Goal: Task Accomplishment & Management: Manage account settings

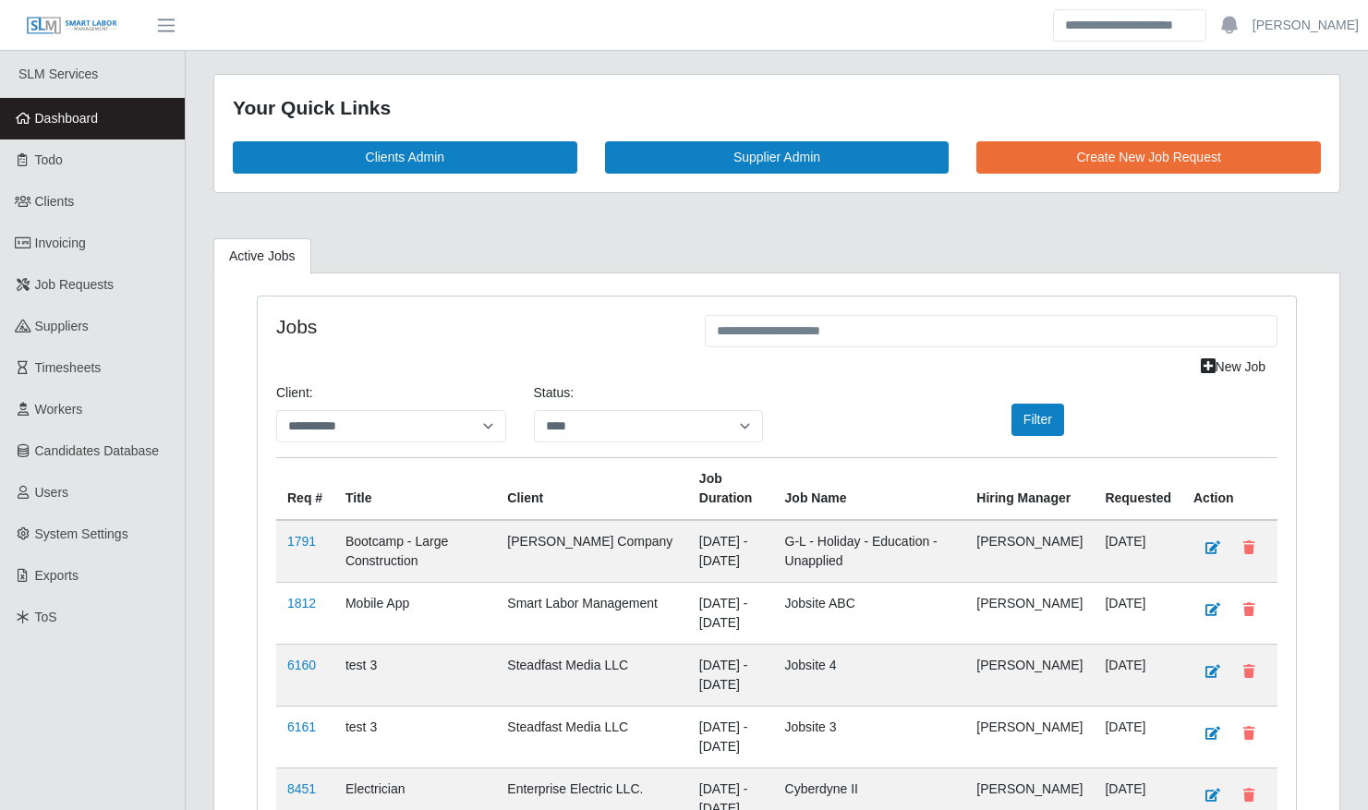
select select "****"
click at [114, 205] on link "Clients" at bounding box center [92, 202] width 185 height 42
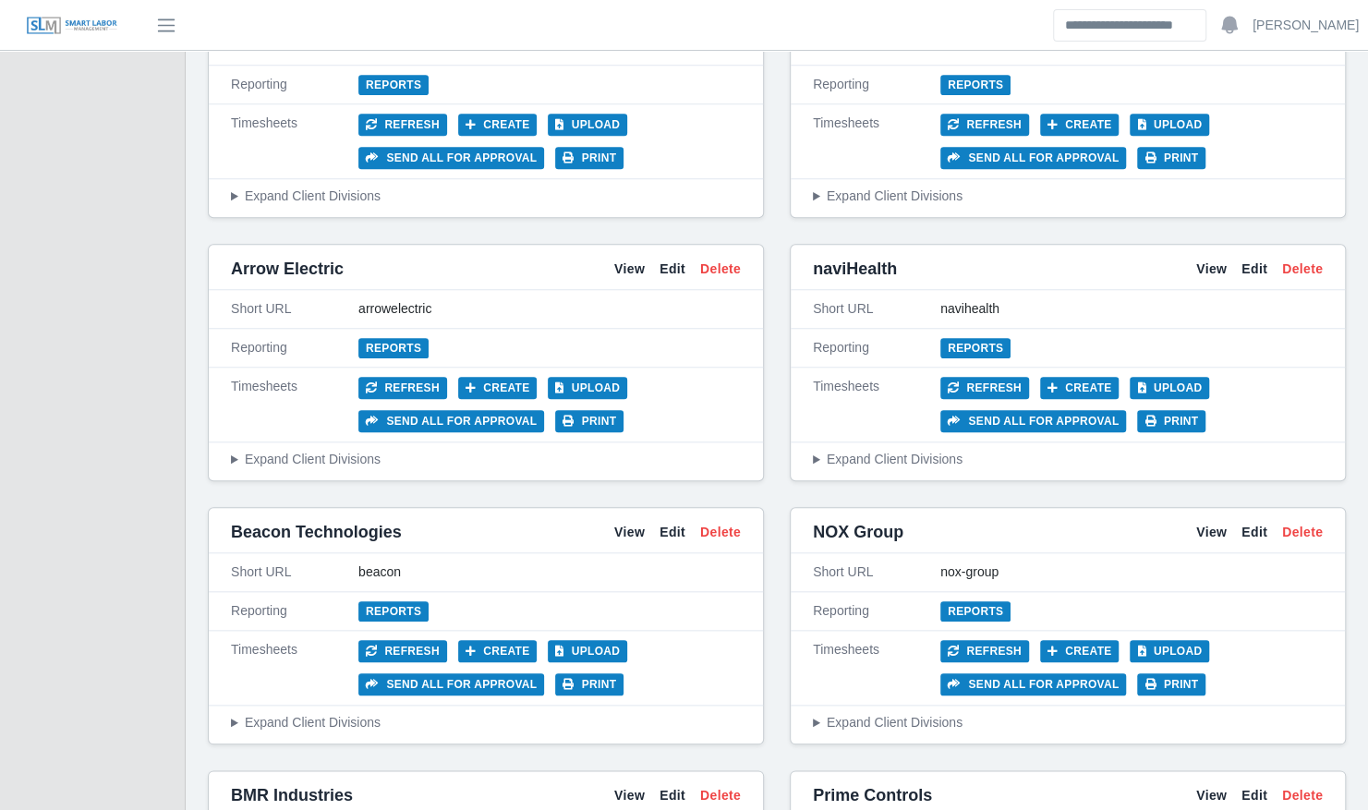
scroll to position [780, 0]
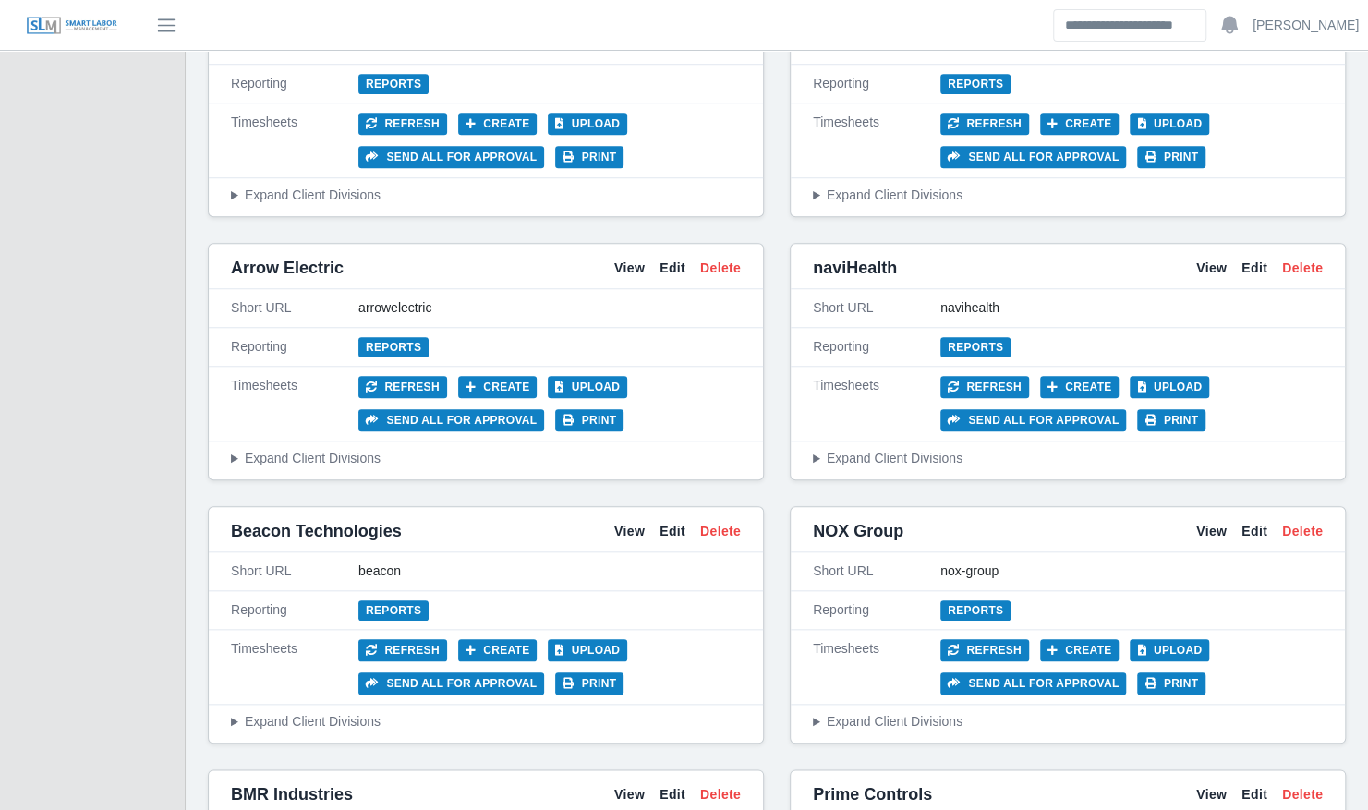
click at [600, 425] on div "Timesheets Refresh Create Upload Send all for approval Print" at bounding box center [486, 404] width 554 height 75
click at [593, 414] on button "Print" at bounding box center [589, 420] width 68 height 22
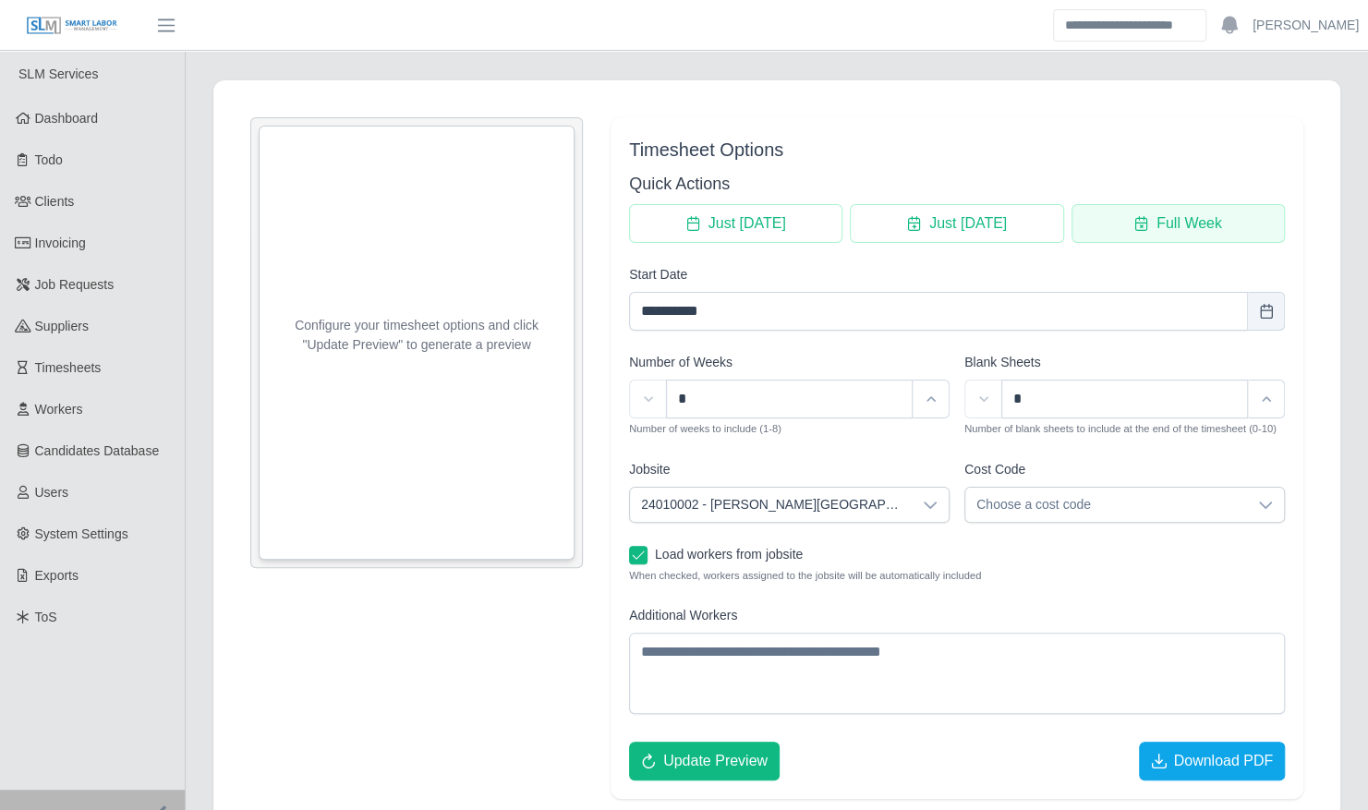
click at [1152, 214] on button "Full Week" at bounding box center [1177, 223] width 213 height 39
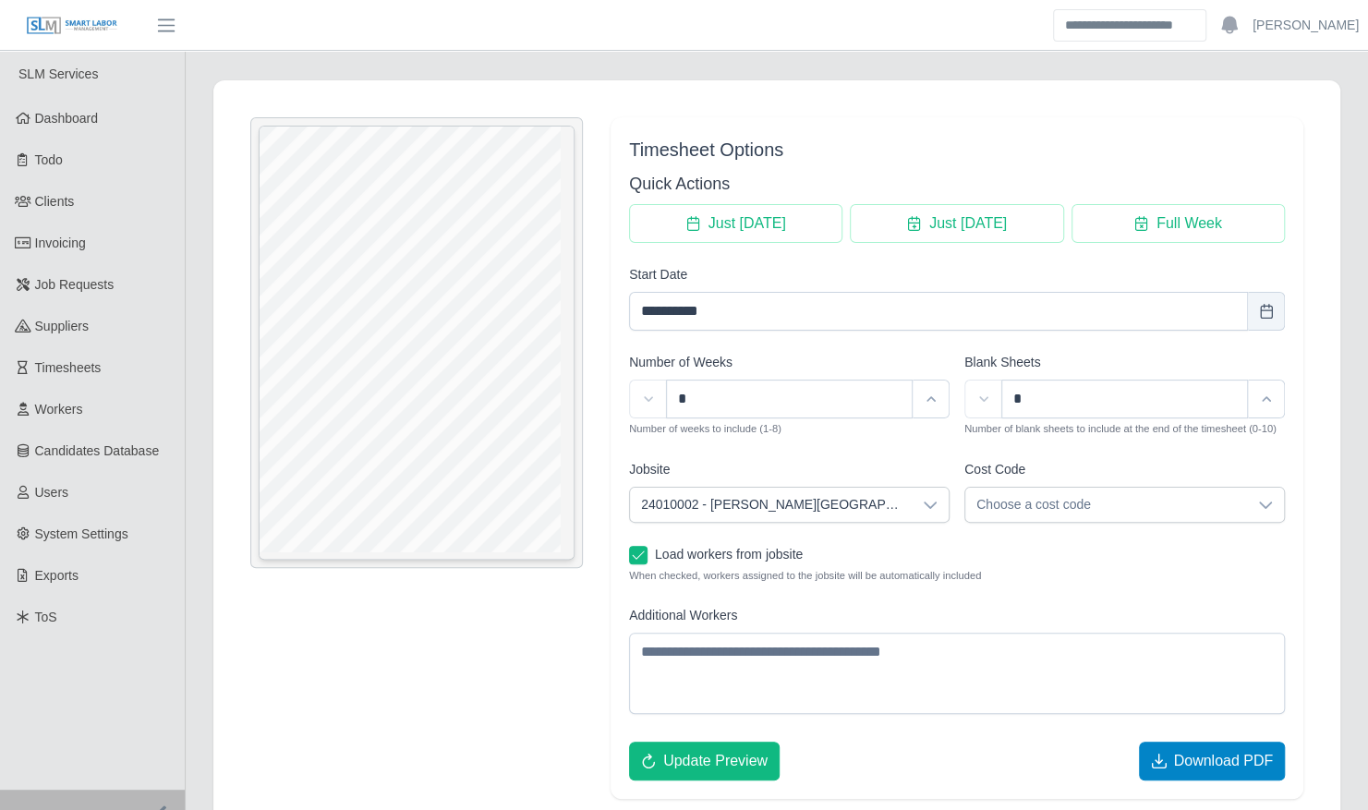
click at [1214, 757] on span "Download PDF" at bounding box center [1223, 761] width 100 height 22
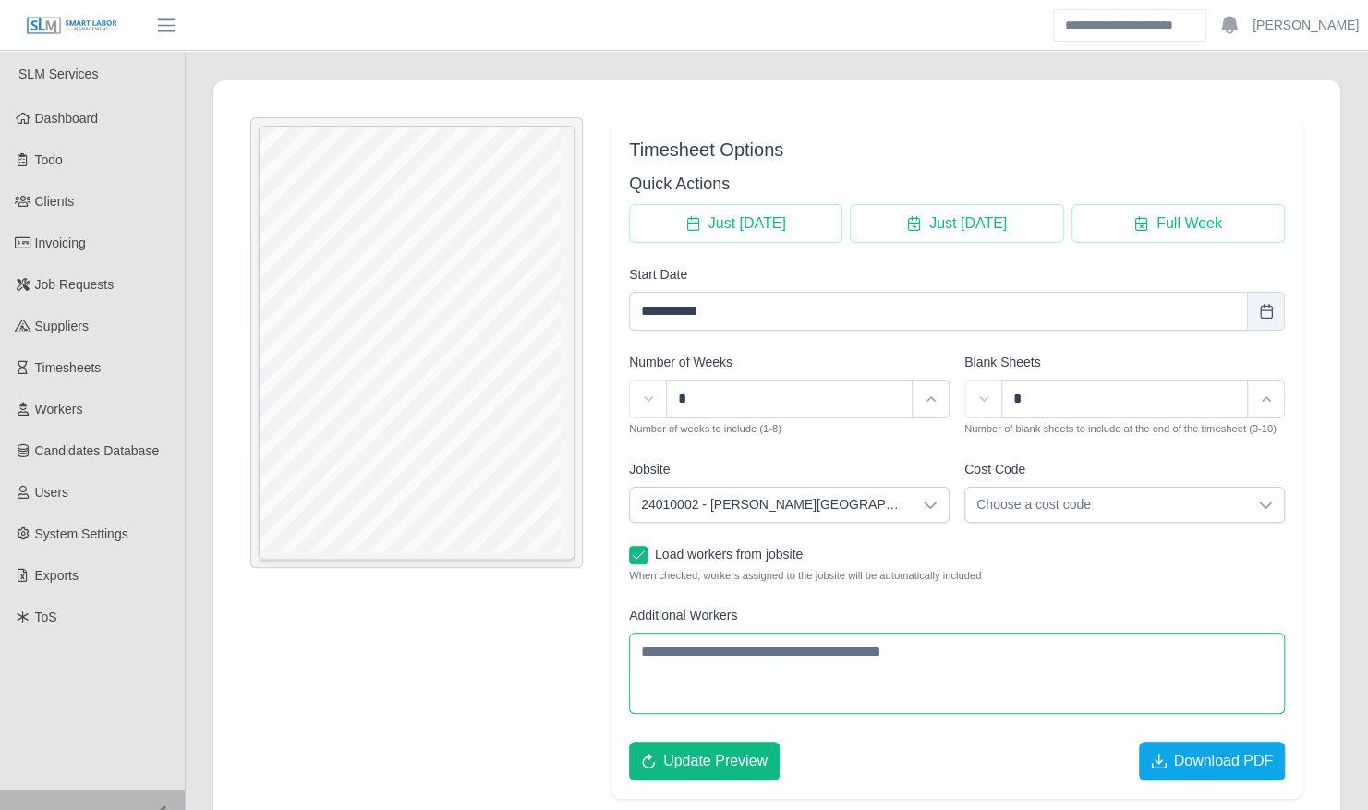
click at [802, 658] on textarea "Additional Workers" at bounding box center [957, 673] width 656 height 81
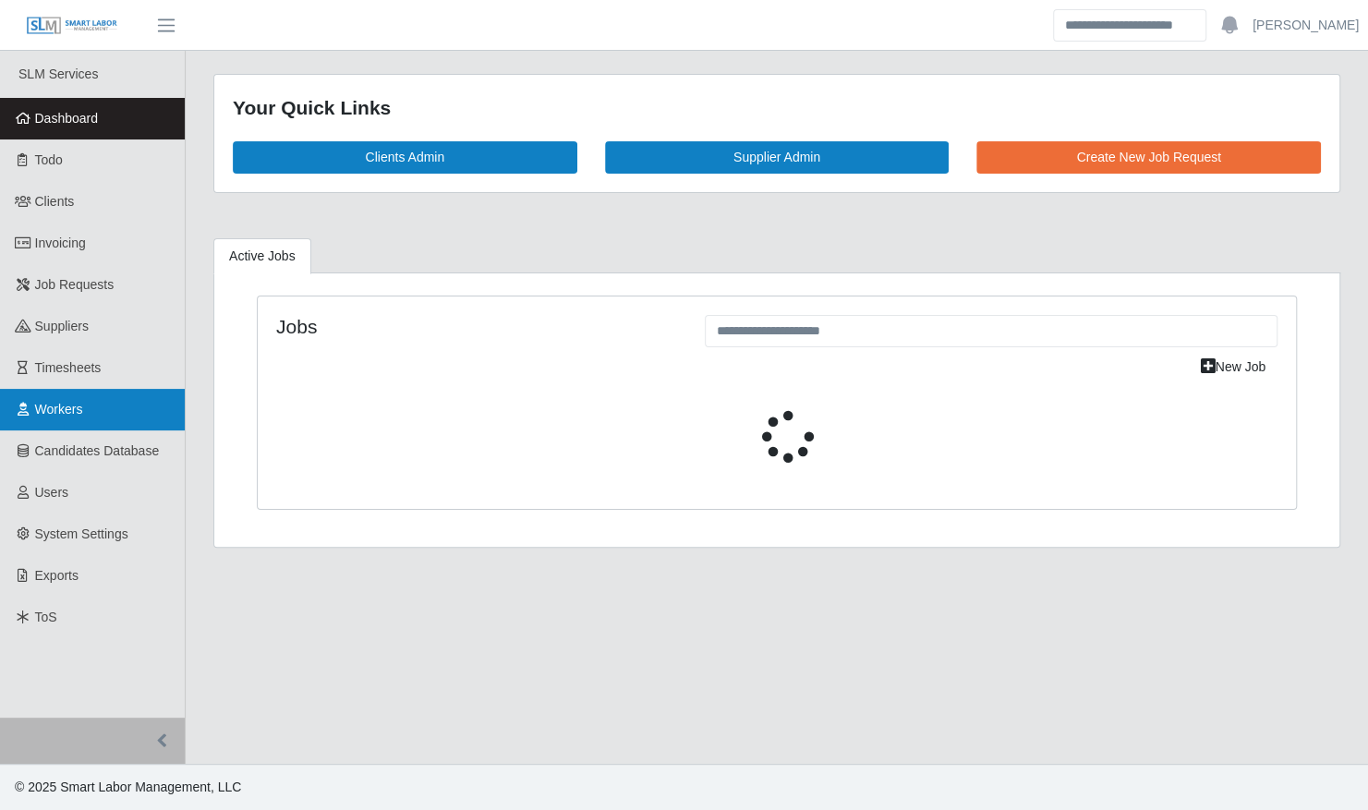
select select "****"
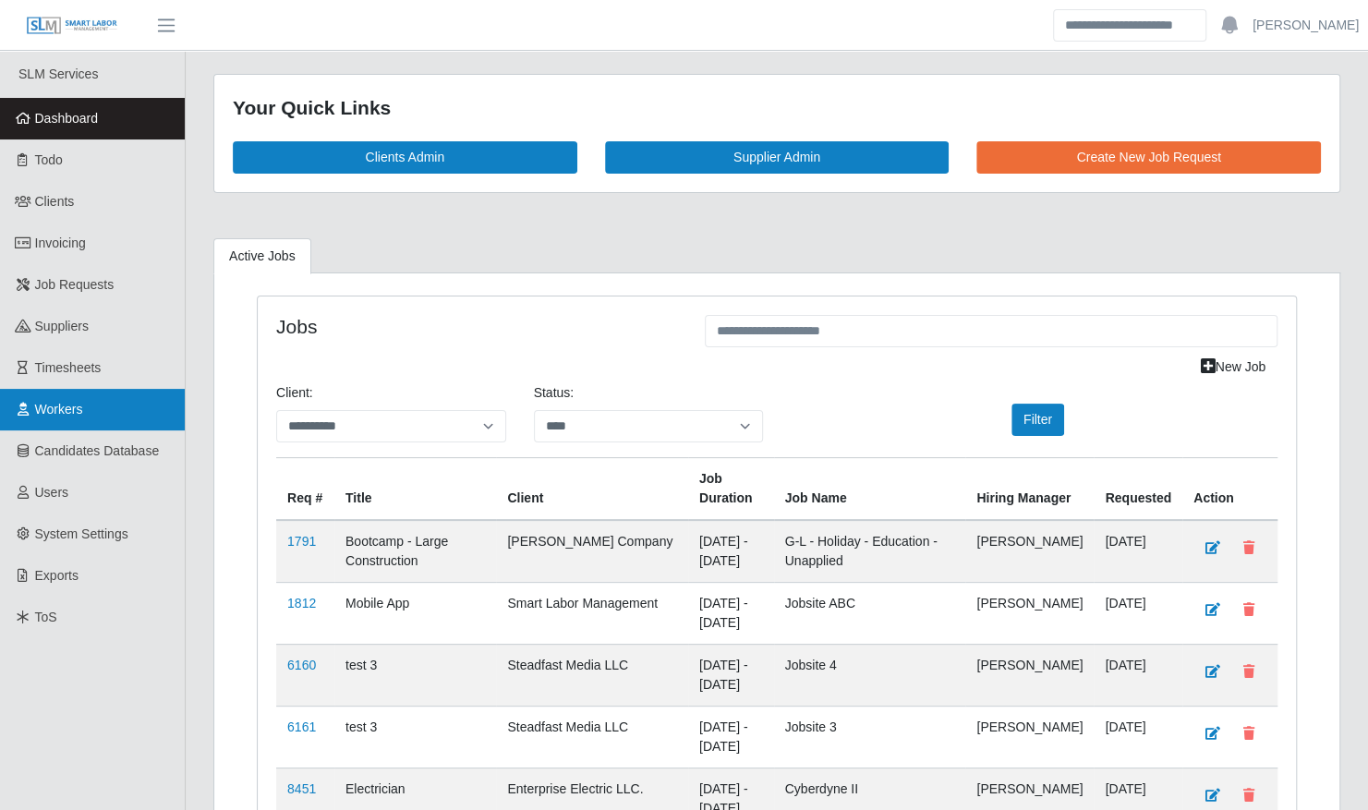
click at [120, 423] on link "Workers" at bounding box center [92, 410] width 185 height 42
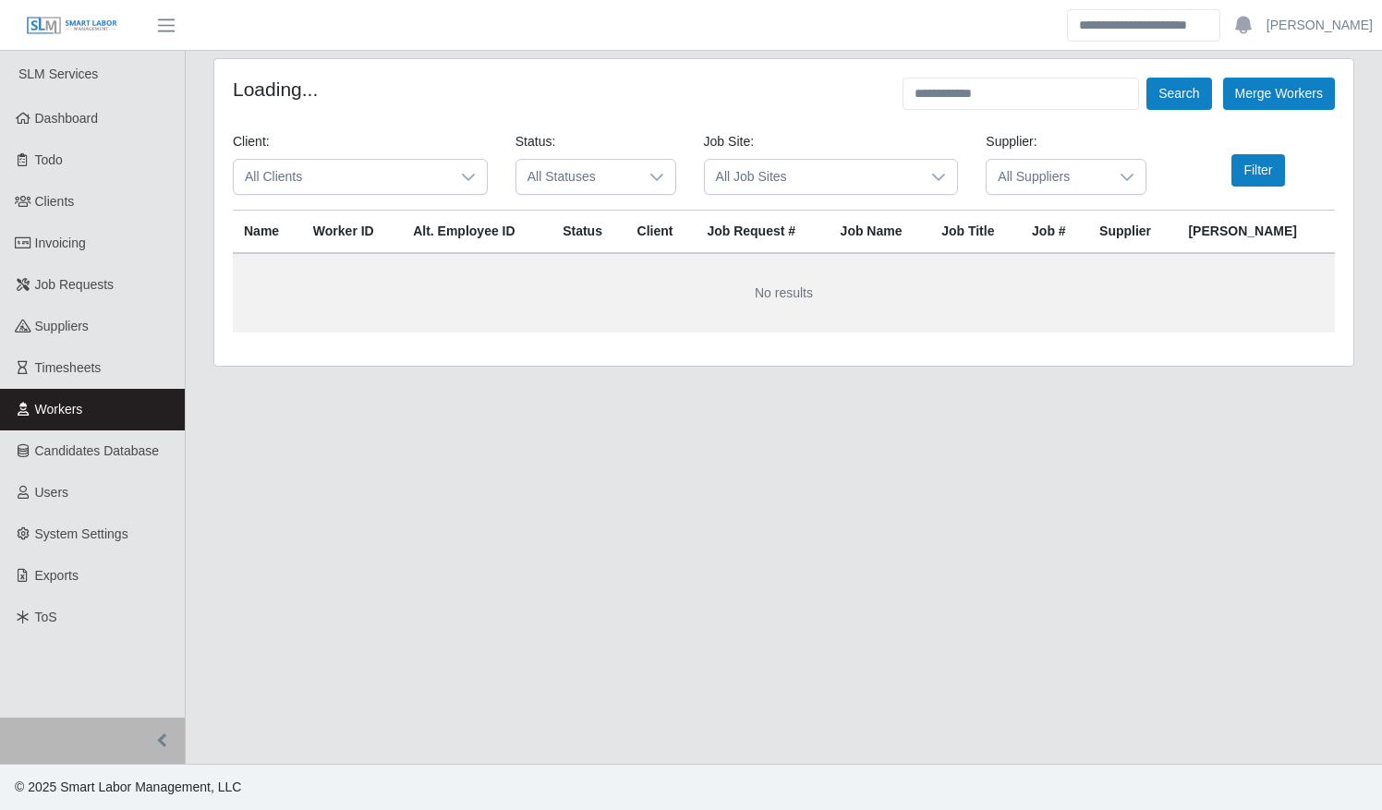
click at [127, 367] on link "Timesheets" at bounding box center [92, 368] width 185 height 42
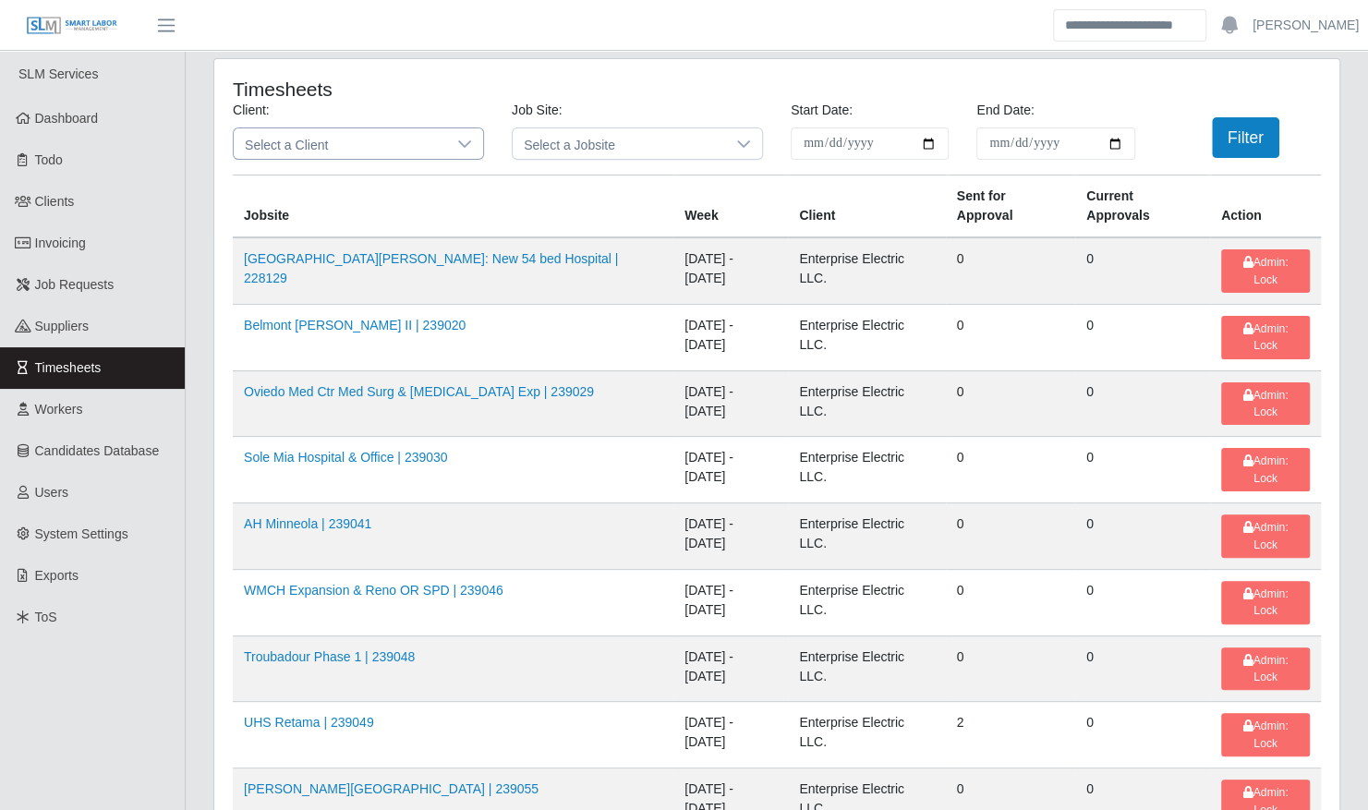
click at [405, 143] on span "Select a Client" at bounding box center [340, 143] width 212 height 30
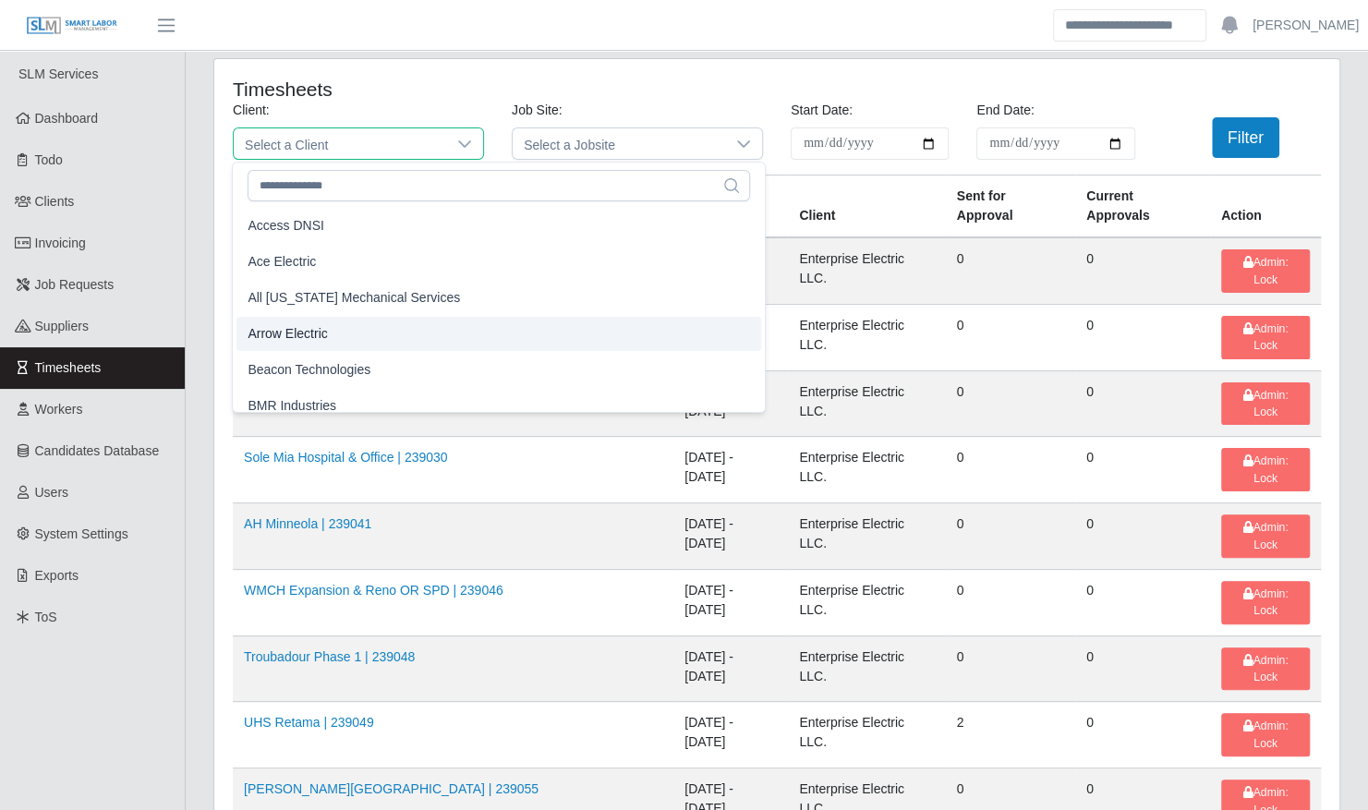
click at [358, 337] on li "Arrow Electric" at bounding box center [498, 334] width 525 height 34
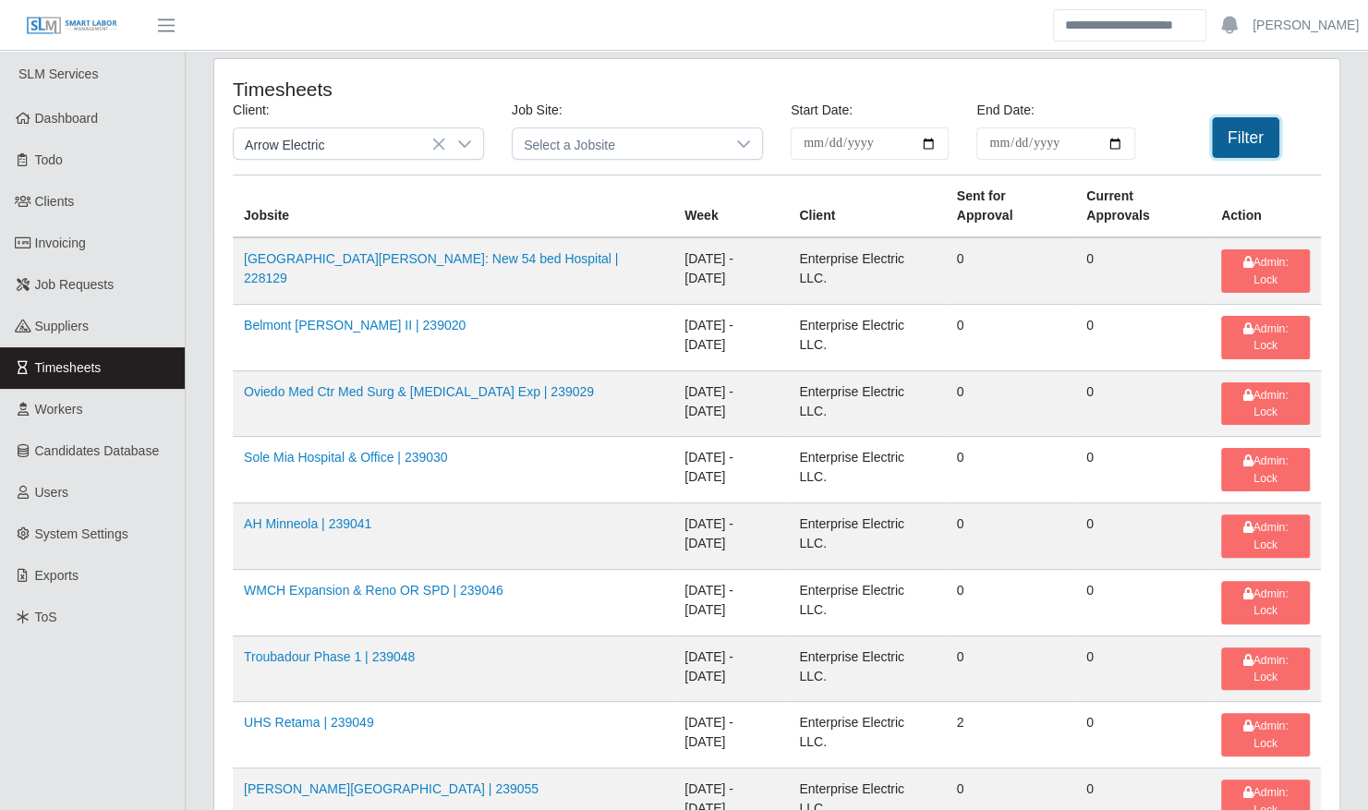
click at [1230, 131] on button "Filter" at bounding box center [1245, 137] width 67 height 41
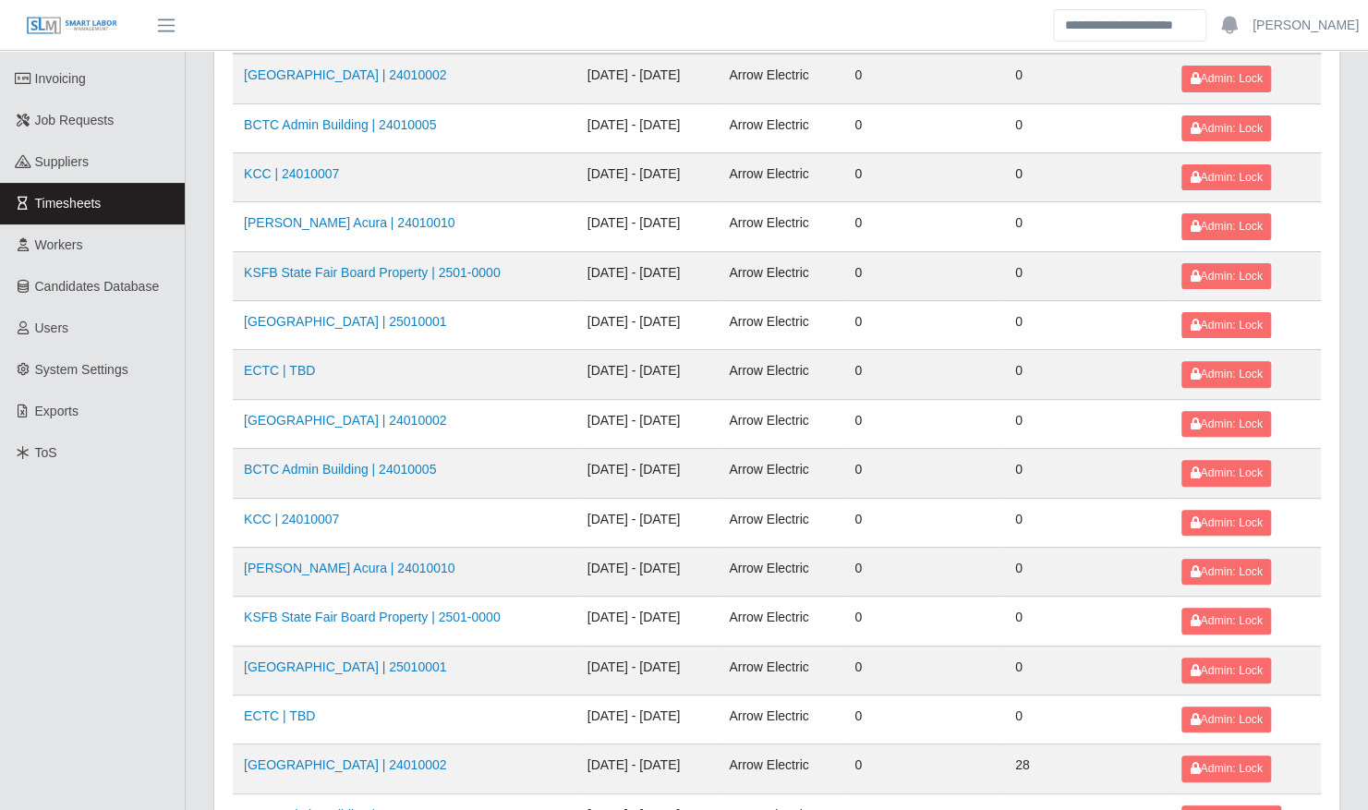
scroll to position [165, 0]
click at [361, 412] on link "Kenneland Chalet Building | 24010002" at bounding box center [345, 419] width 202 height 15
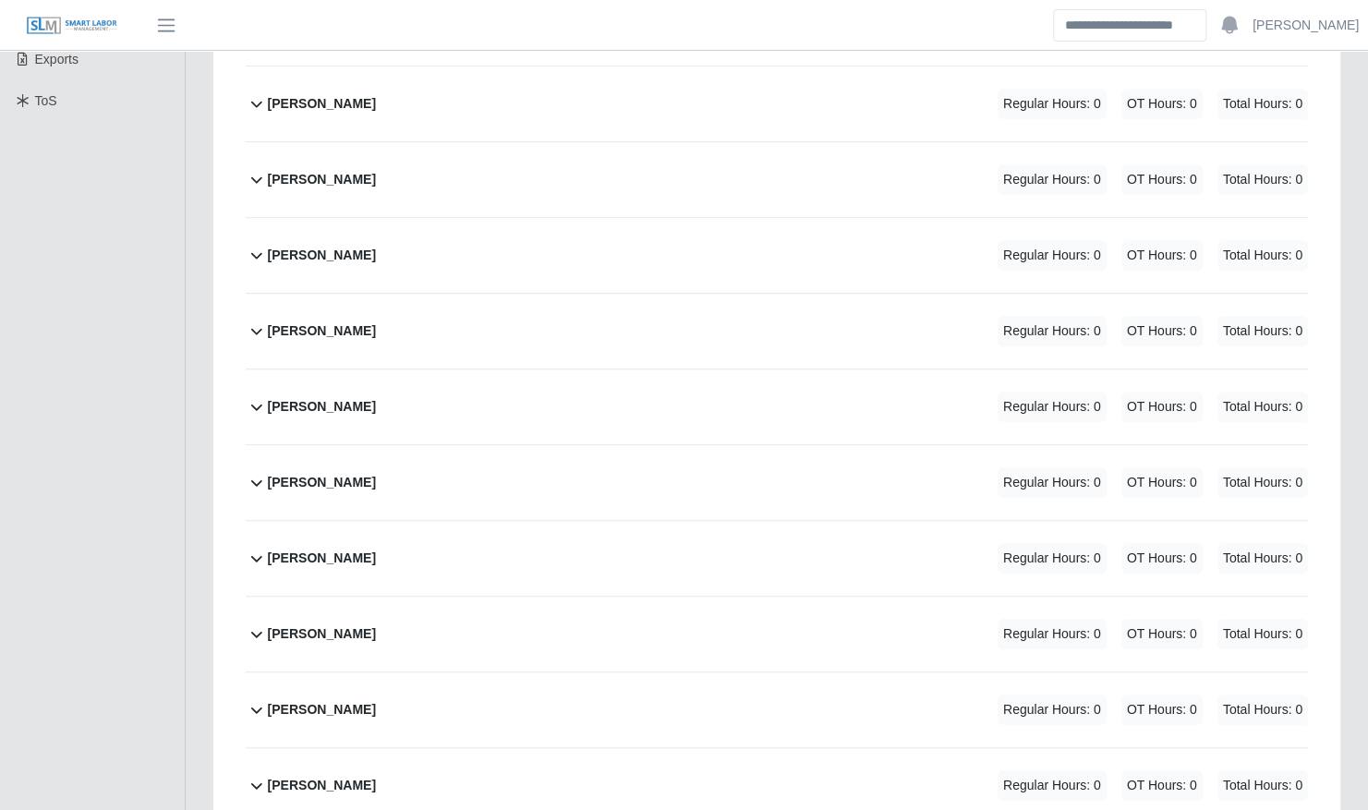
scroll to position [520, 0]
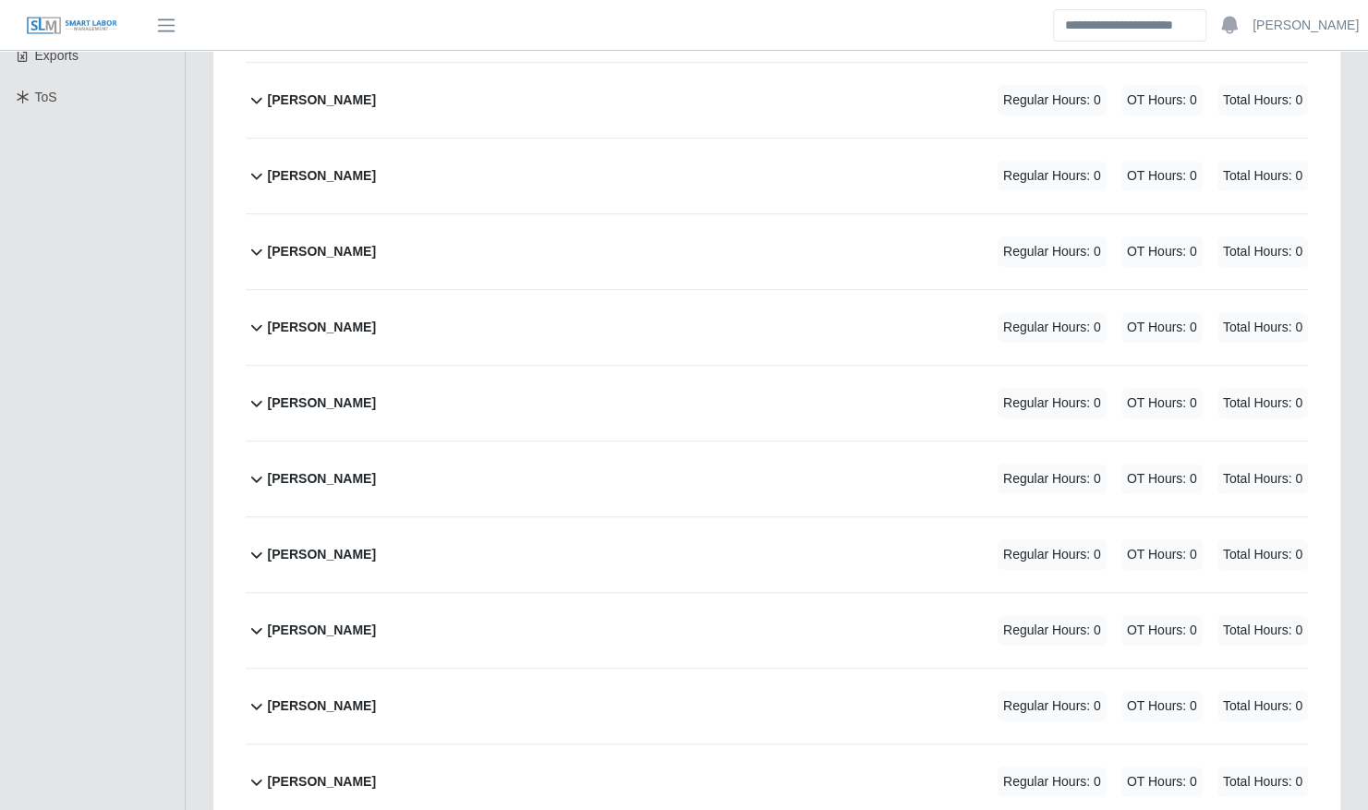
click at [316, 368] on div "CHOY JANG Regular Hours: 0 OT Hours: 0 Total Hours: 0" at bounding box center [788, 403] width 1040 height 75
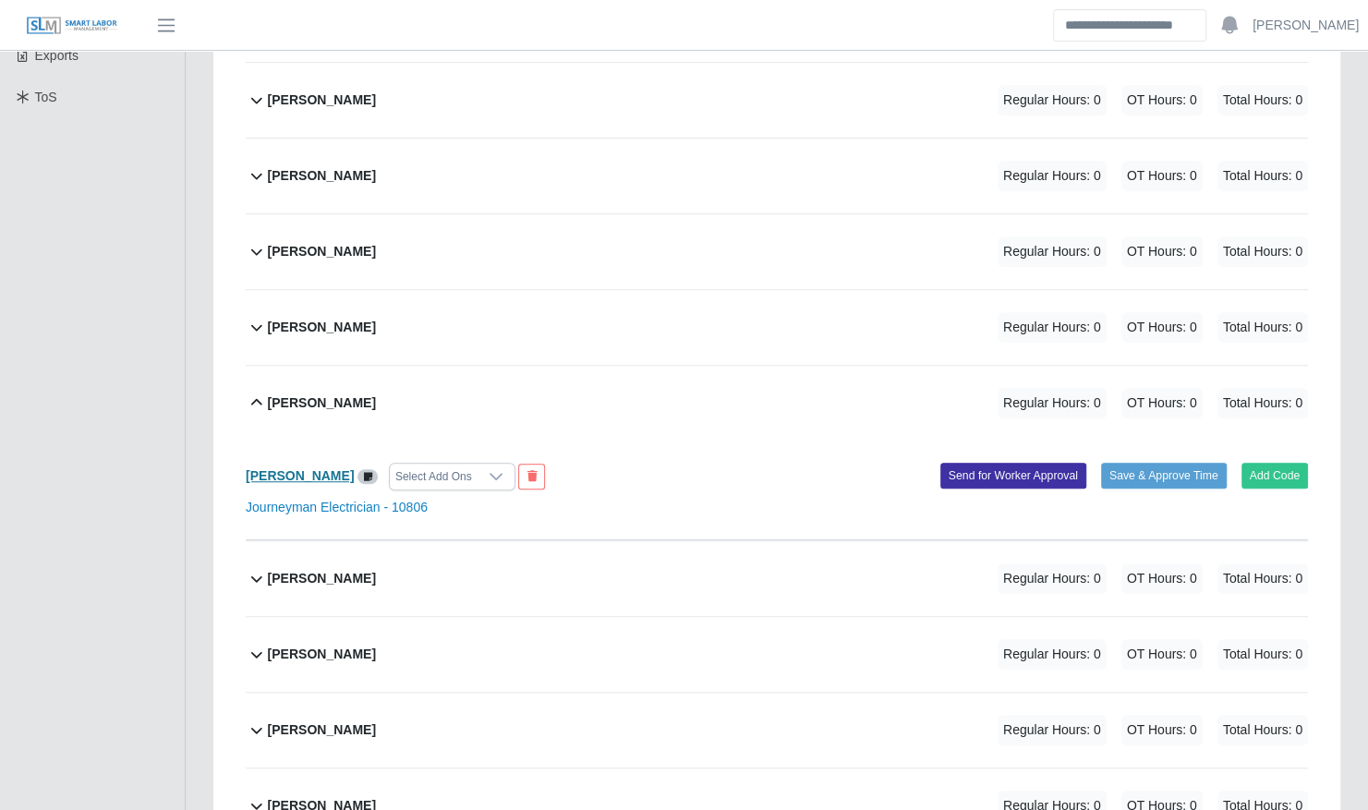
click at [299, 468] on b "[PERSON_NAME]" at bounding box center [300, 475] width 108 height 15
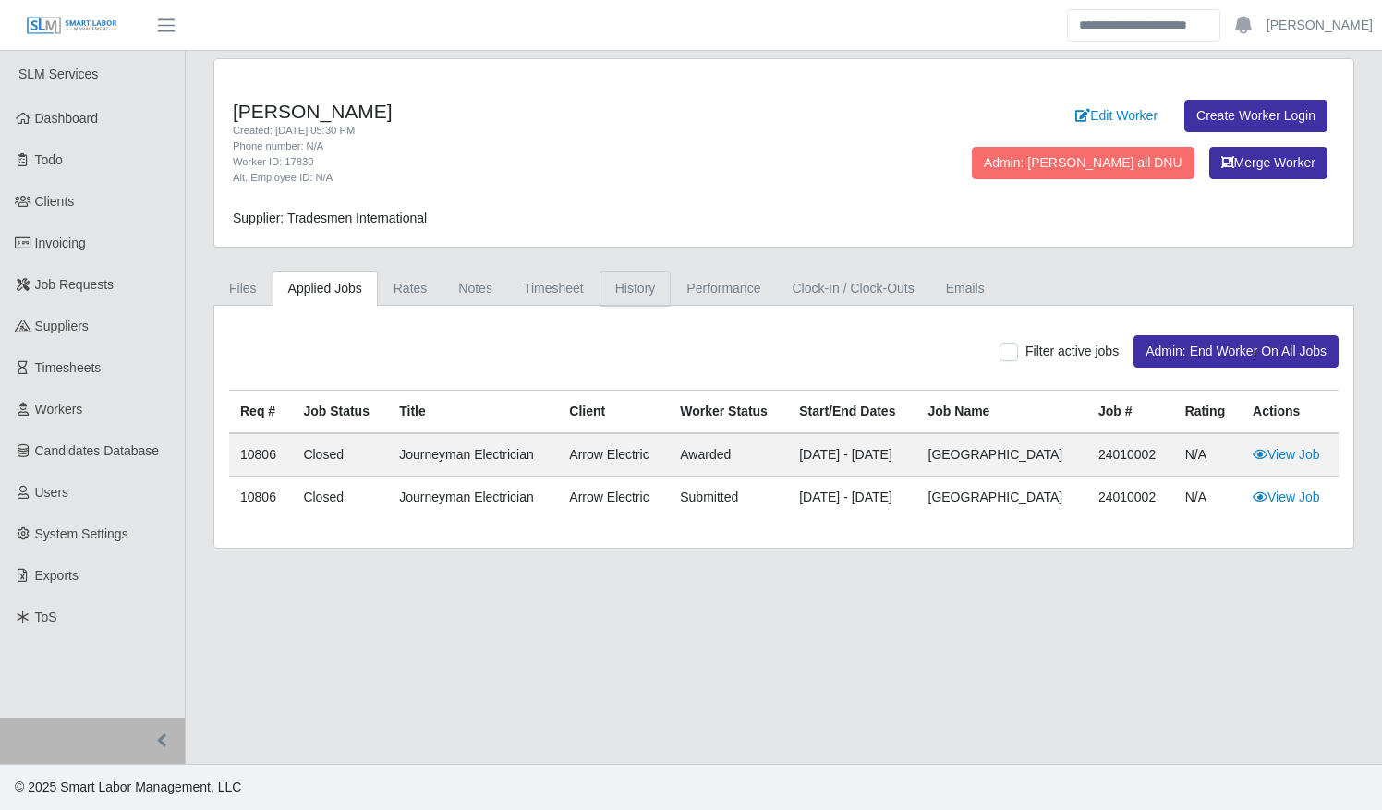
click at [620, 289] on link "History" at bounding box center [635, 289] width 72 height 36
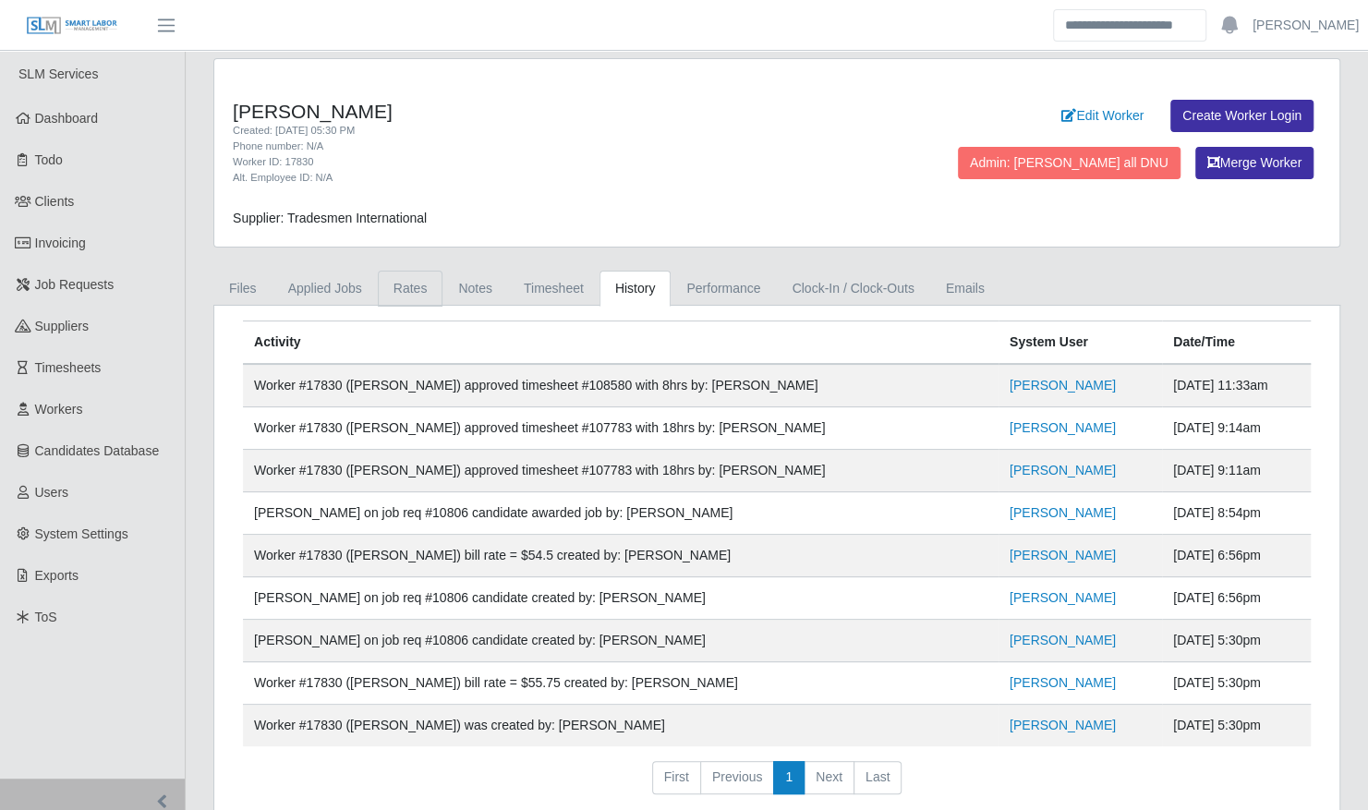
click at [409, 292] on link "Rates" at bounding box center [411, 289] width 66 height 36
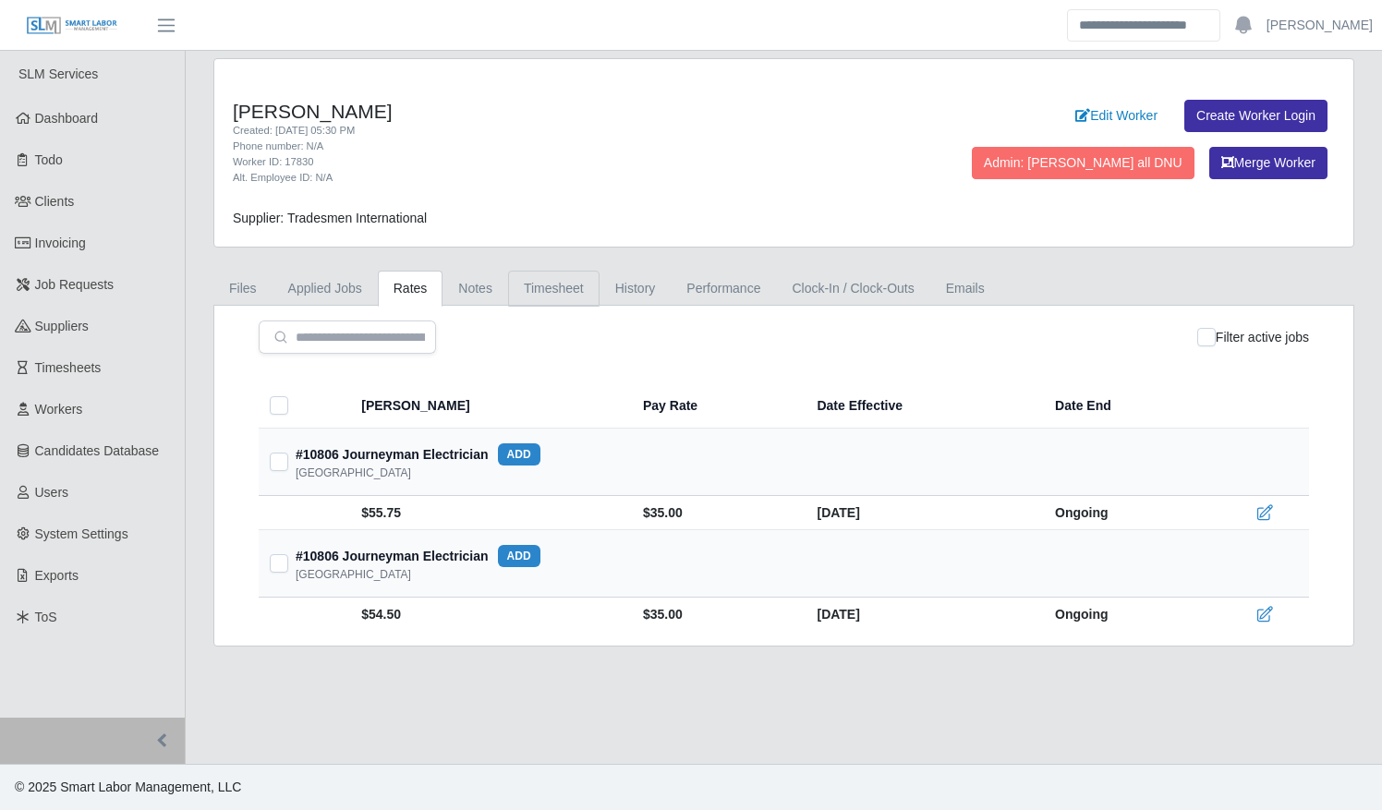
click at [543, 283] on link "Timesheet" at bounding box center [553, 289] width 91 height 36
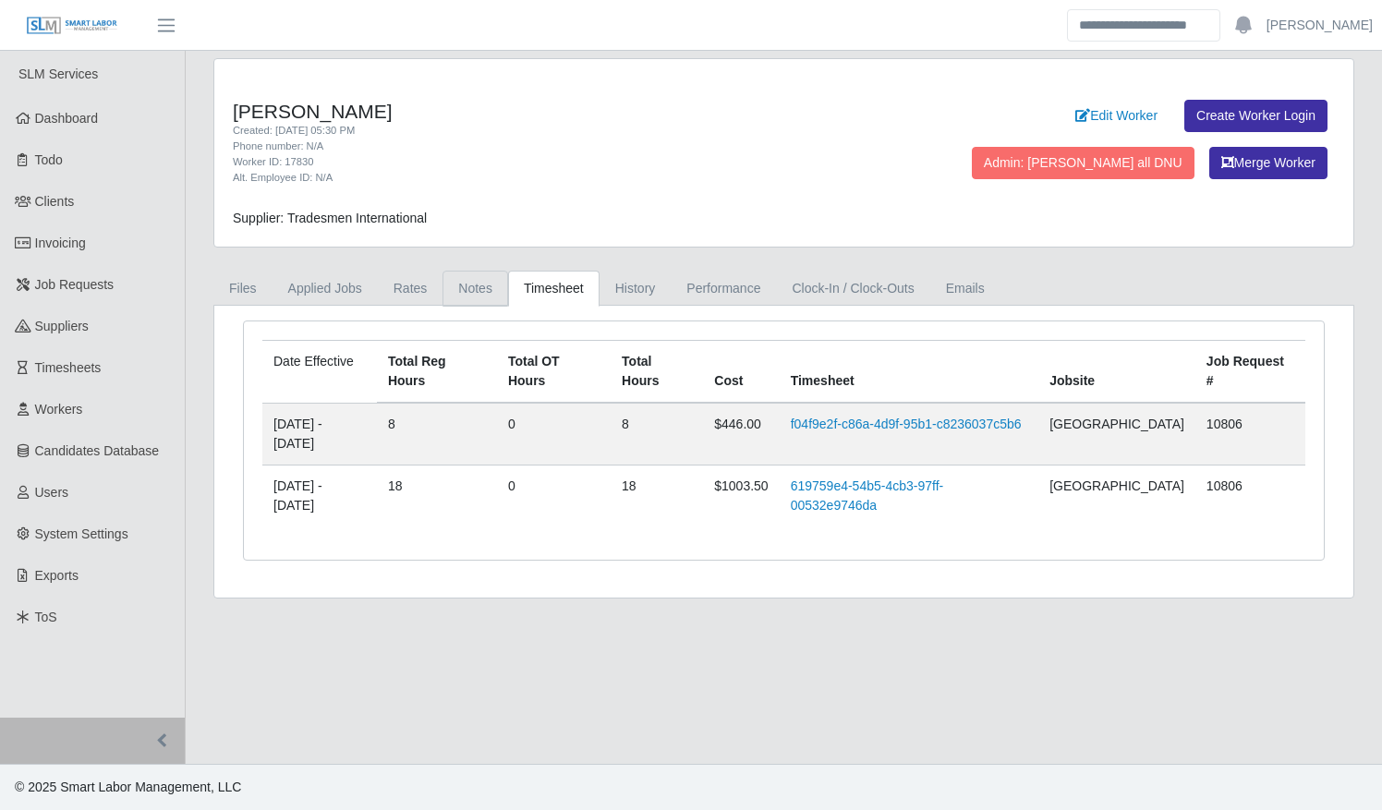
click at [489, 283] on link "Notes" at bounding box center [475, 289] width 66 height 36
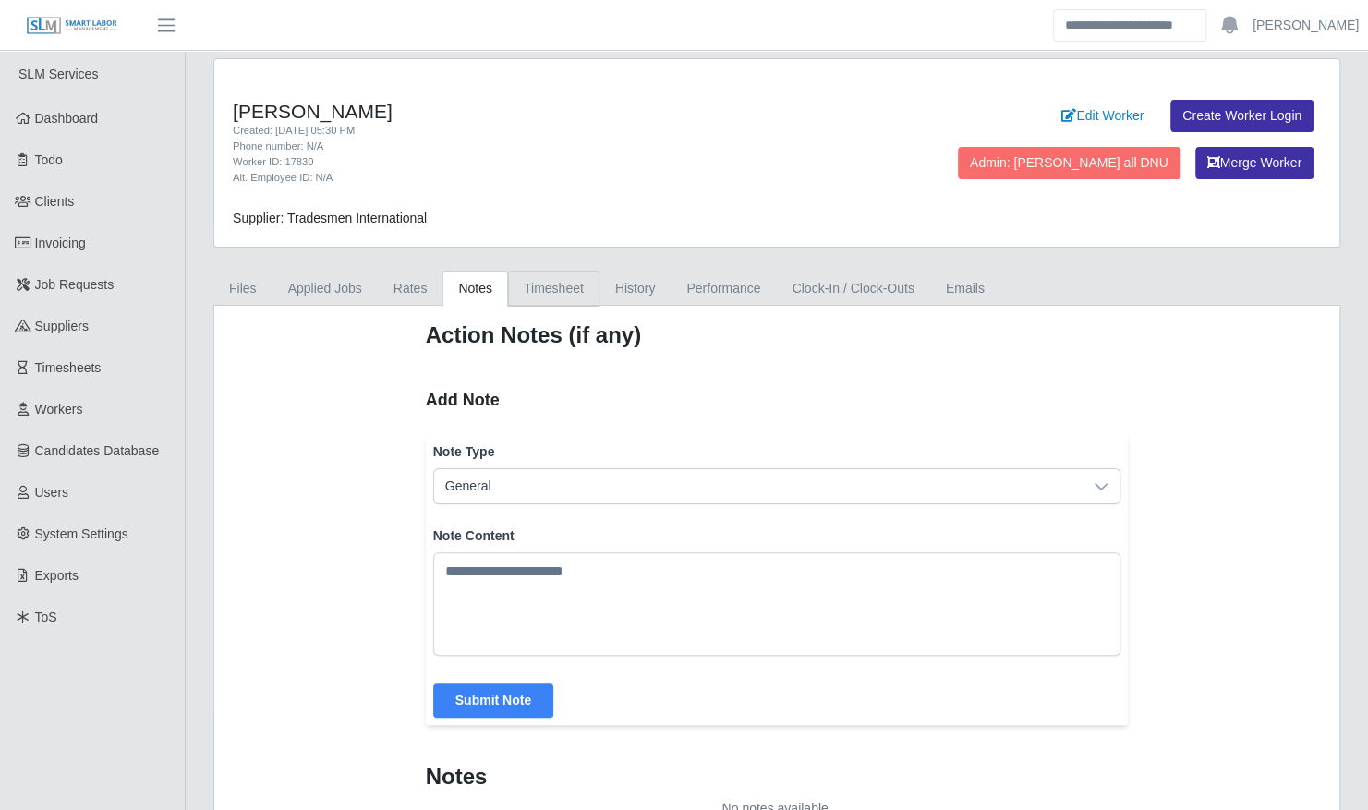
click at [552, 281] on link "Timesheet" at bounding box center [553, 289] width 91 height 36
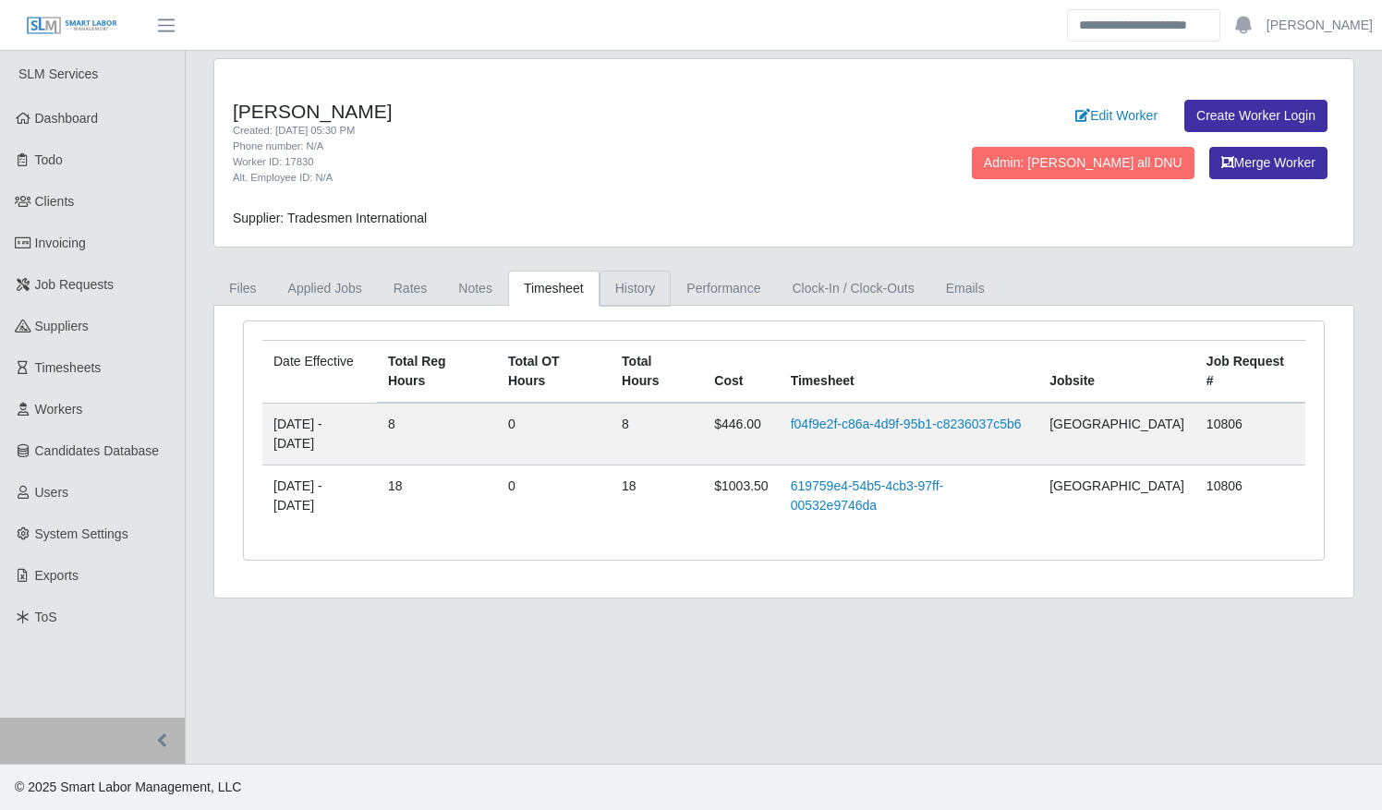
click at [611, 288] on link "History" at bounding box center [635, 289] width 72 height 36
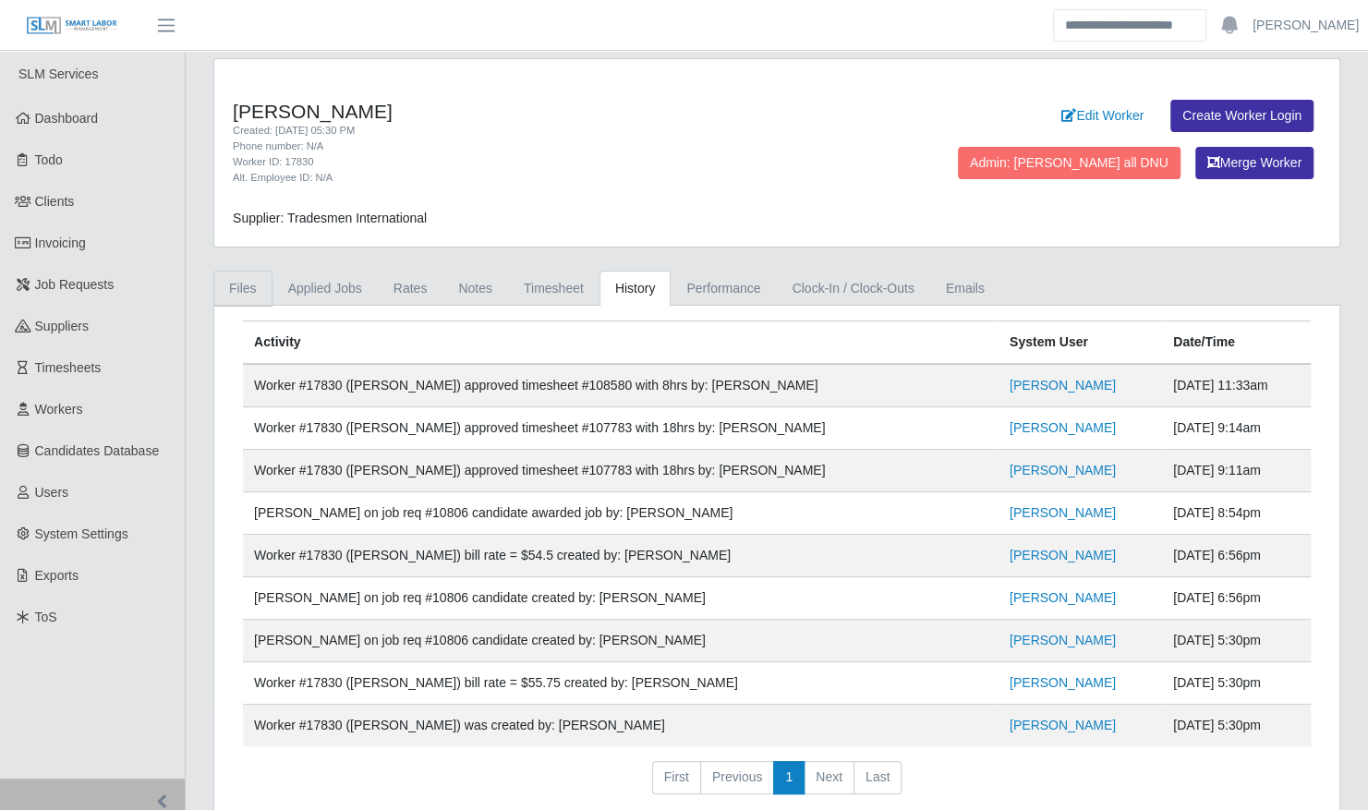
click at [244, 284] on link "Files" at bounding box center [242, 289] width 59 height 36
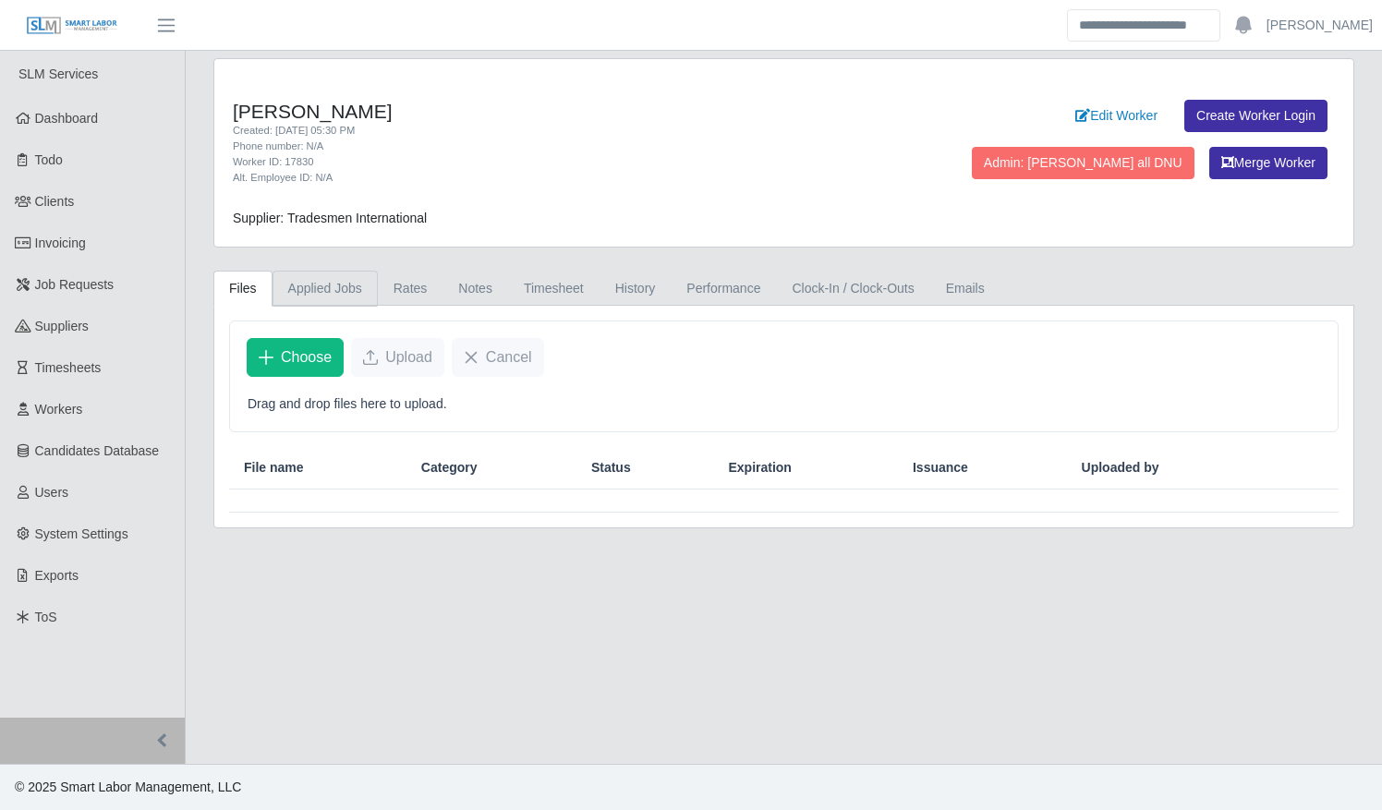
click at [353, 277] on link "Applied Jobs" at bounding box center [324, 289] width 105 height 36
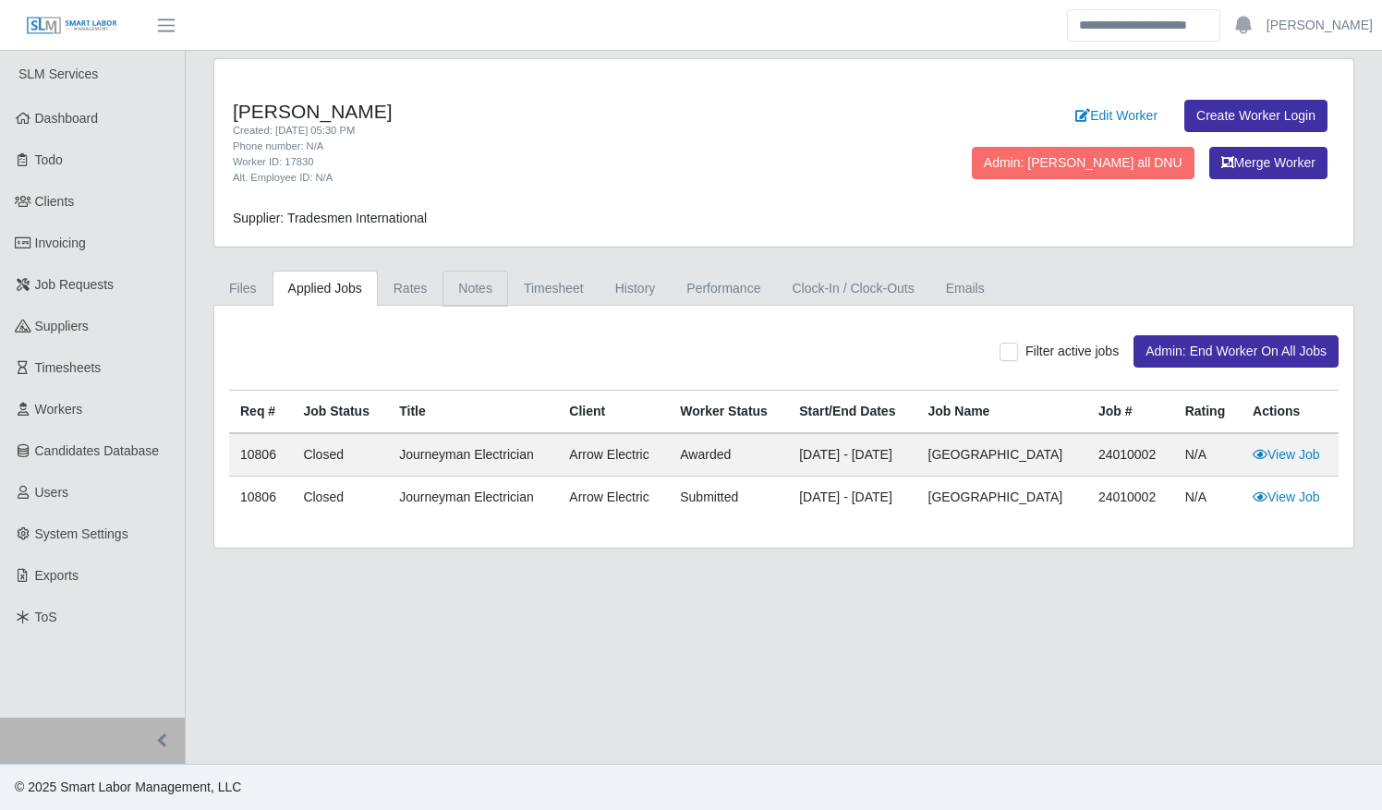
click at [442, 288] on link "Notes" at bounding box center [475, 289] width 66 height 36
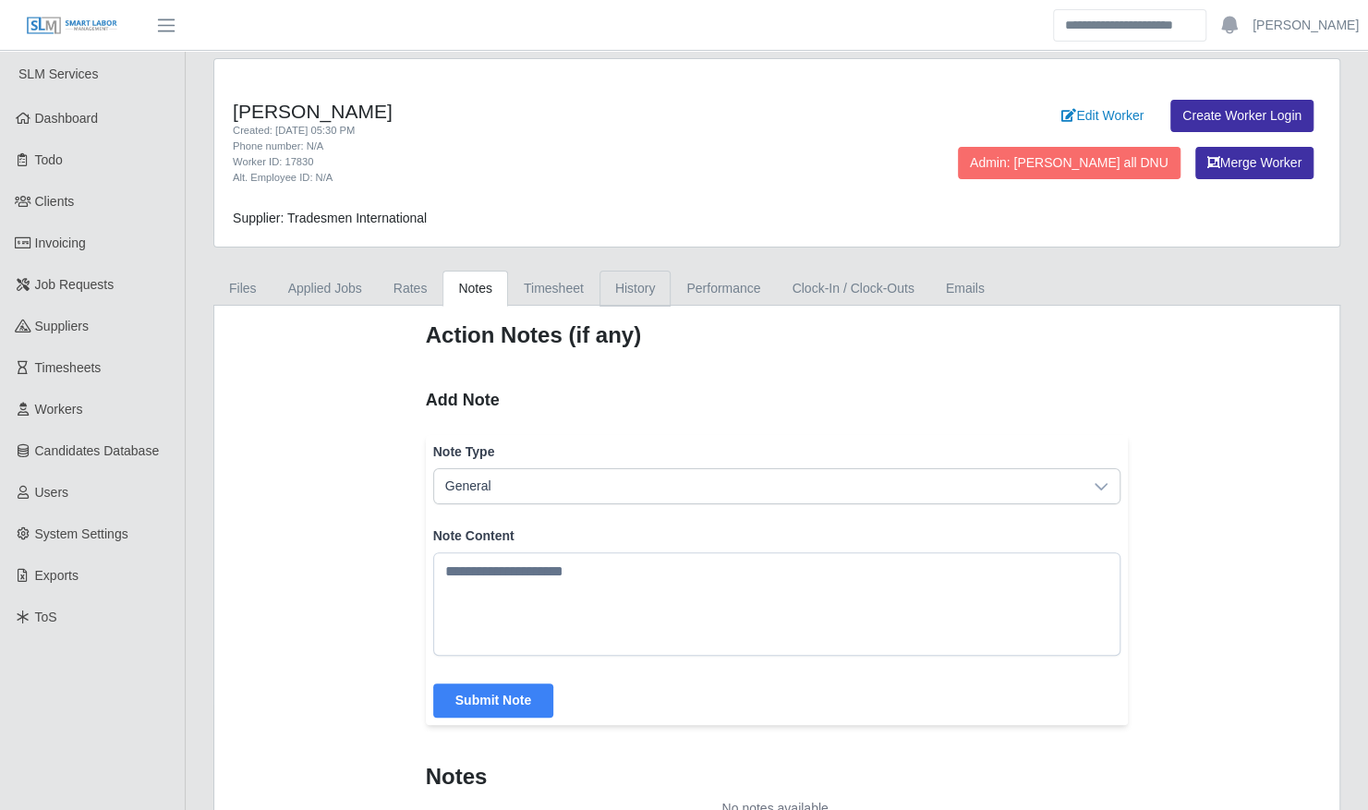
click at [631, 281] on link "History" at bounding box center [635, 289] width 72 height 36
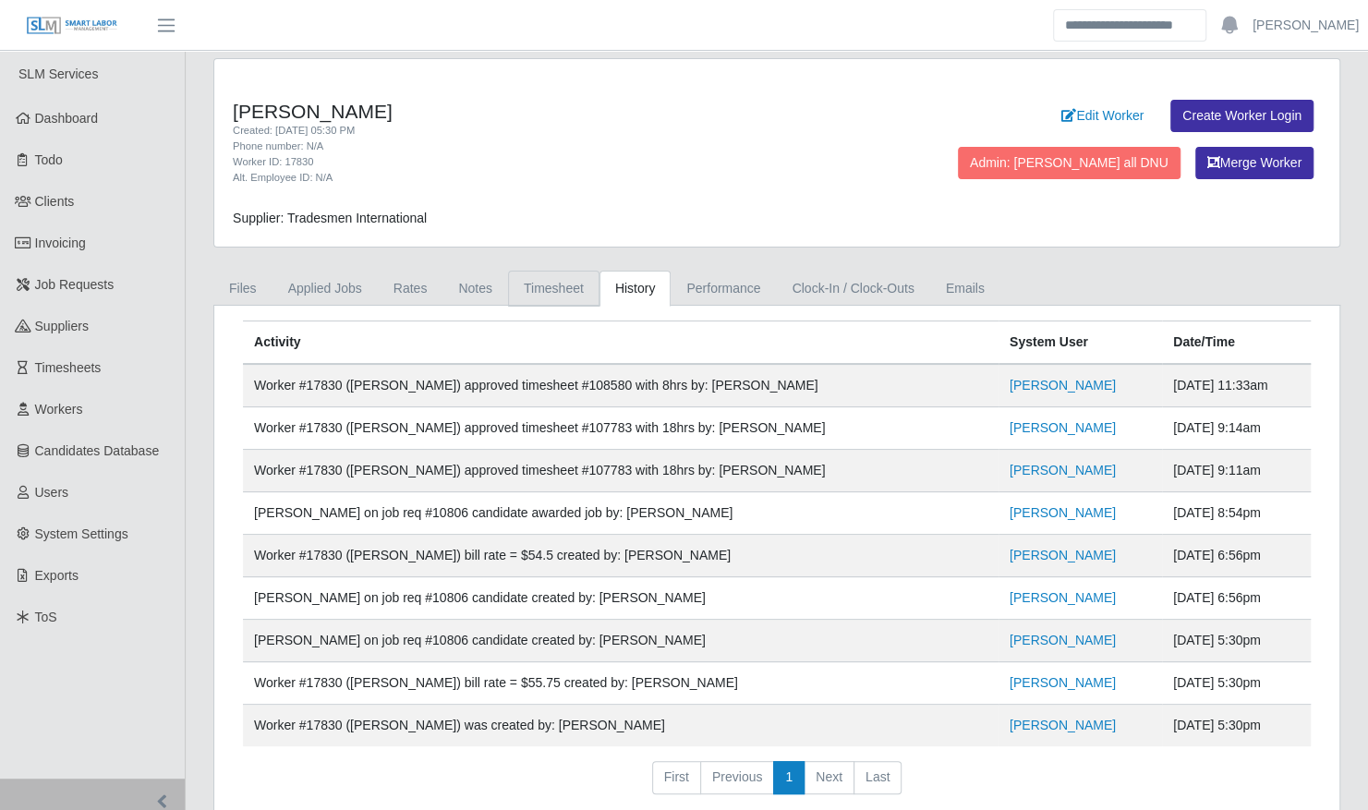
click at [543, 294] on link "Timesheet" at bounding box center [553, 289] width 91 height 36
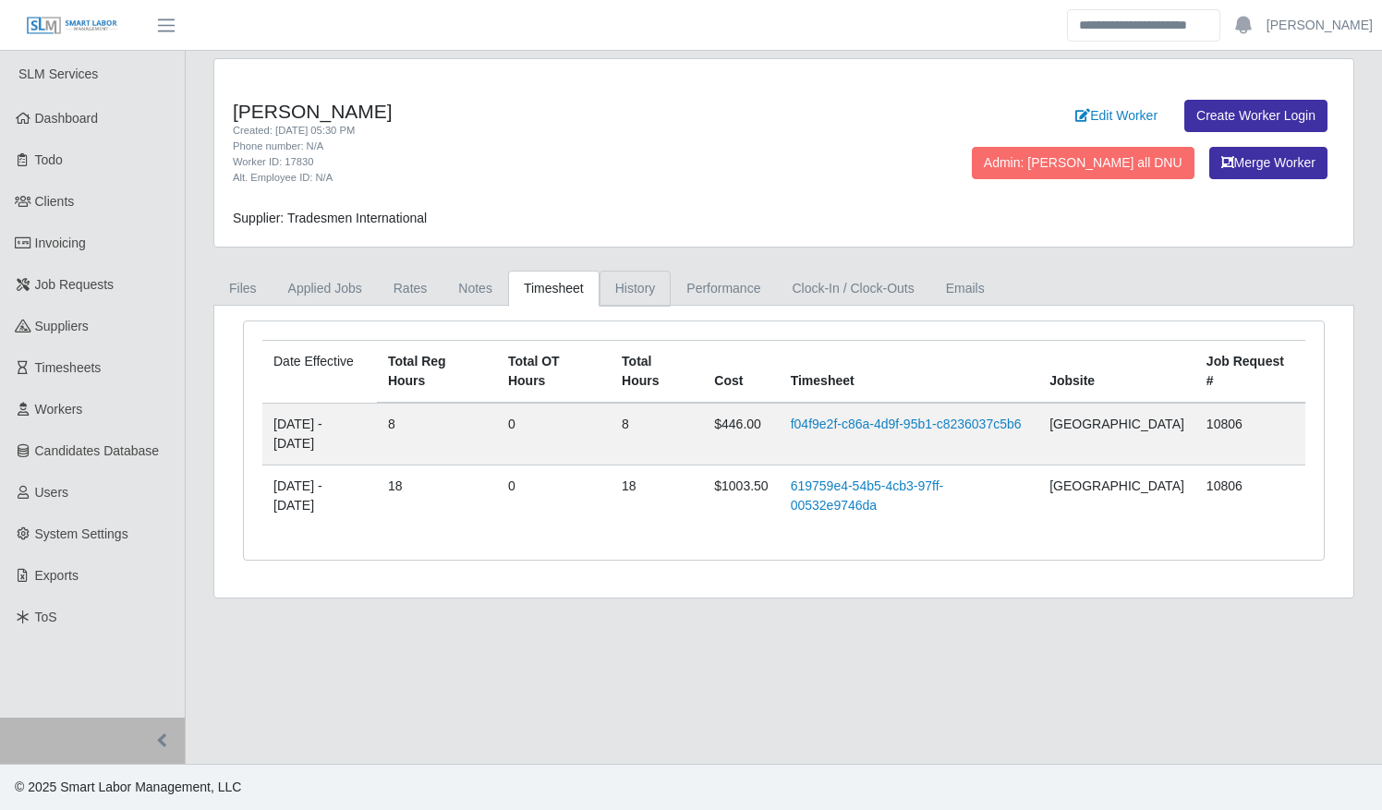
click at [600, 286] on link "History" at bounding box center [635, 289] width 72 height 36
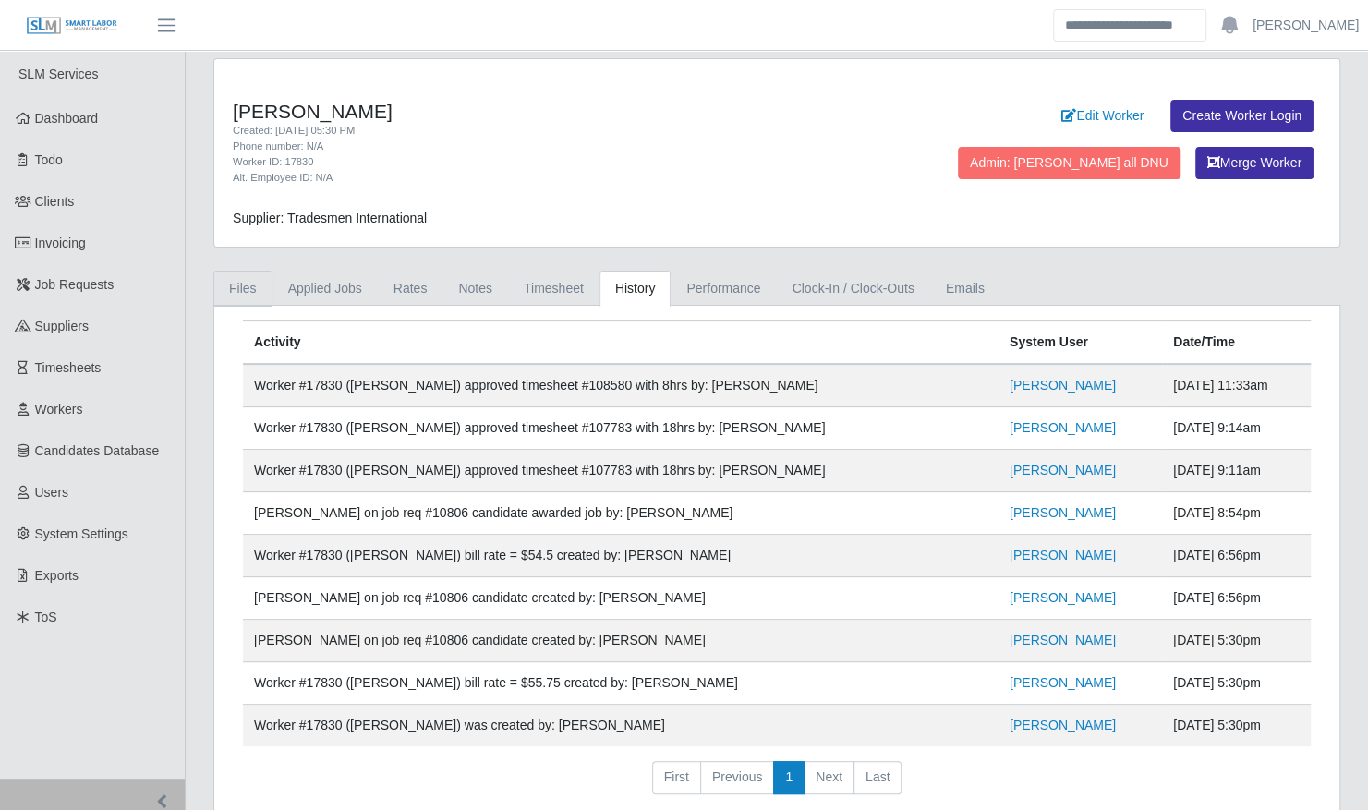
click at [253, 290] on link "Files" at bounding box center [242, 289] width 59 height 36
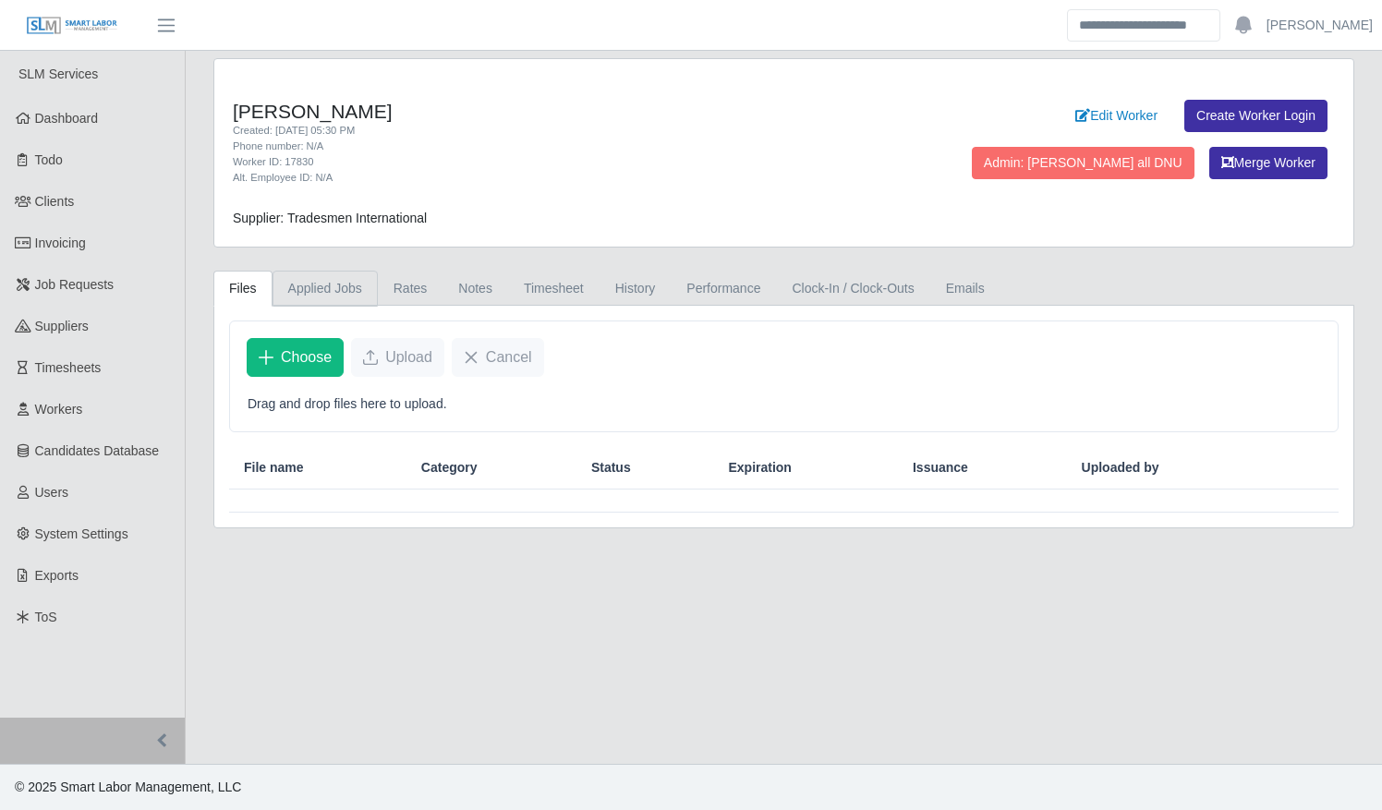
click at [354, 289] on link "Applied Jobs" at bounding box center [324, 289] width 105 height 36
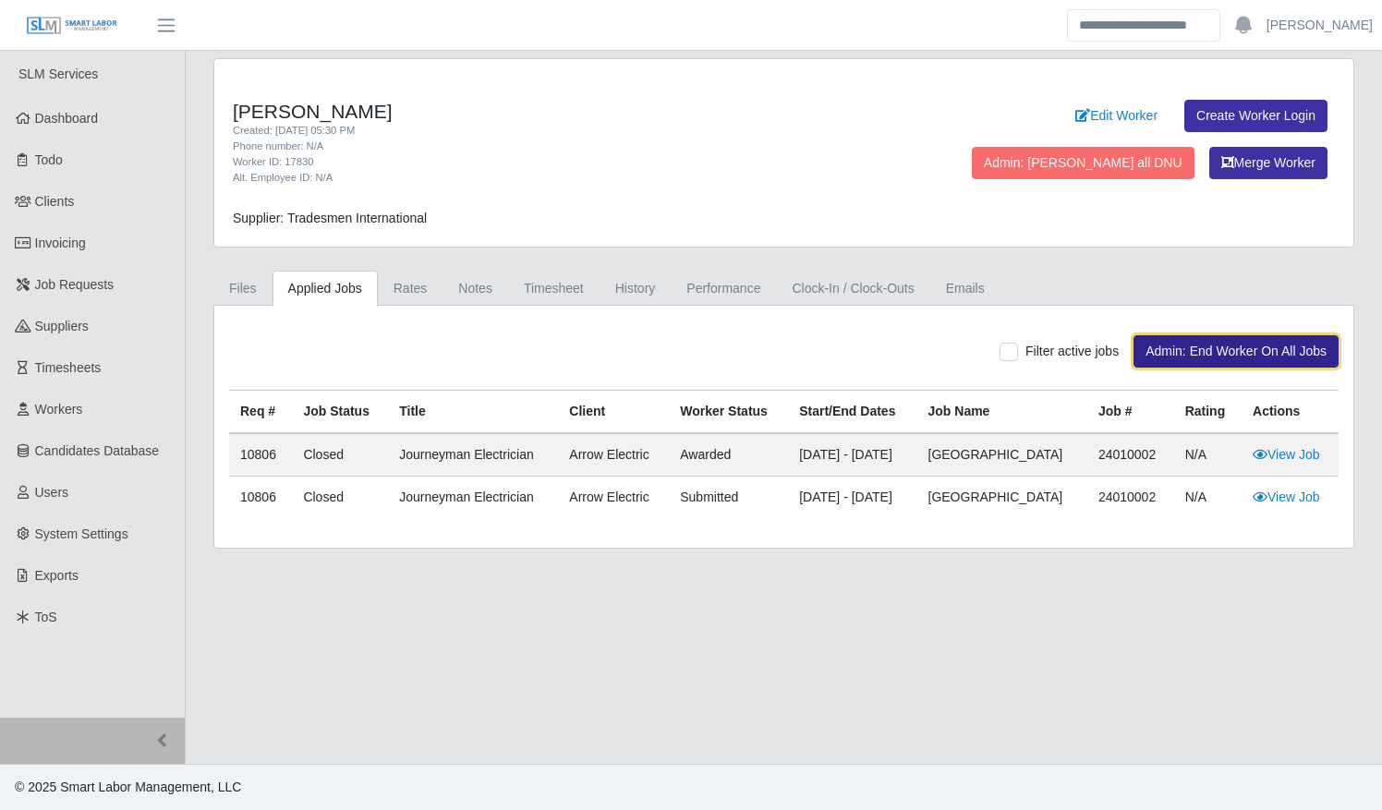
click at [1221, 345] on button "Admin: End Worker On All Jobs" at bounding box center [1235, 351] width 205 height 32
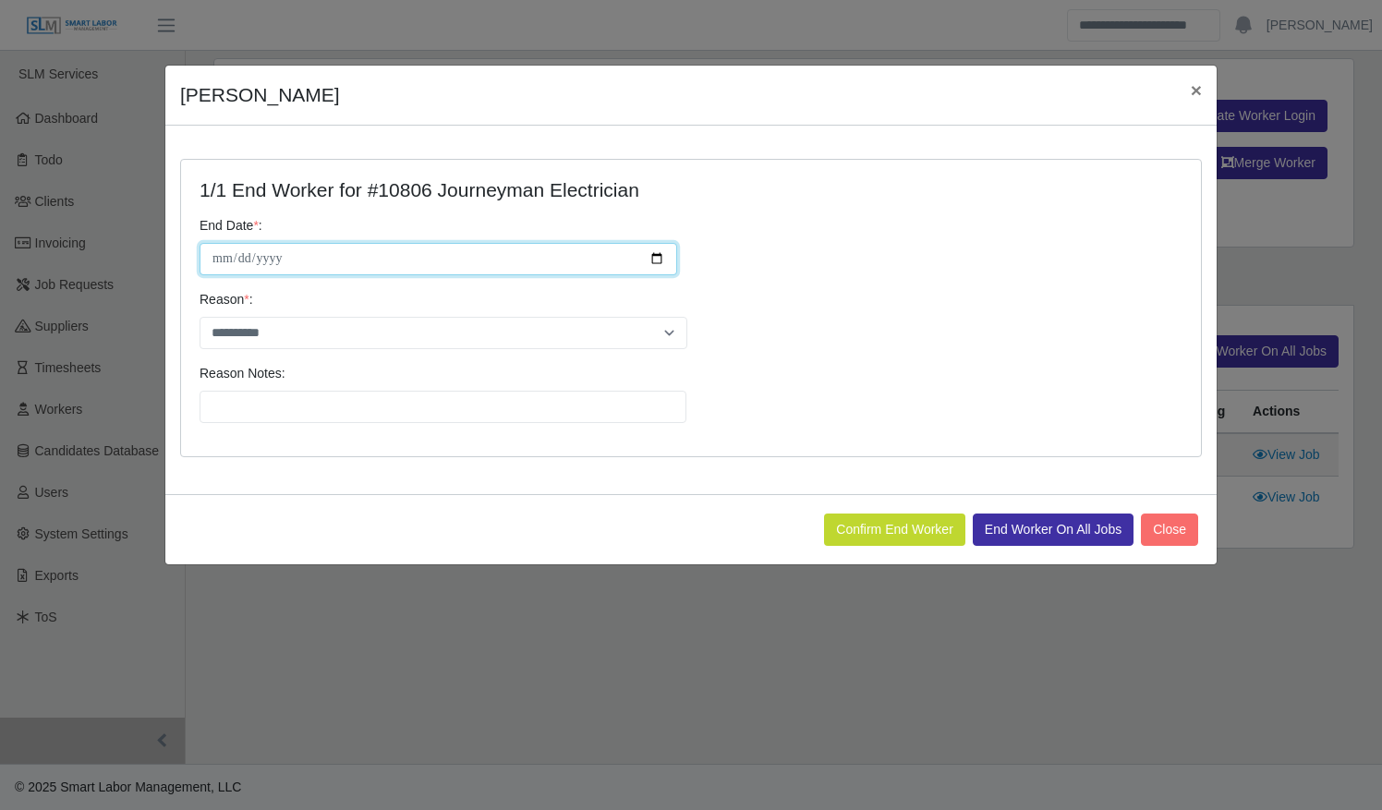
click at [656, 257] on input "**********" at bounding box center [439, 259] width 478 height 32
type input "**********"
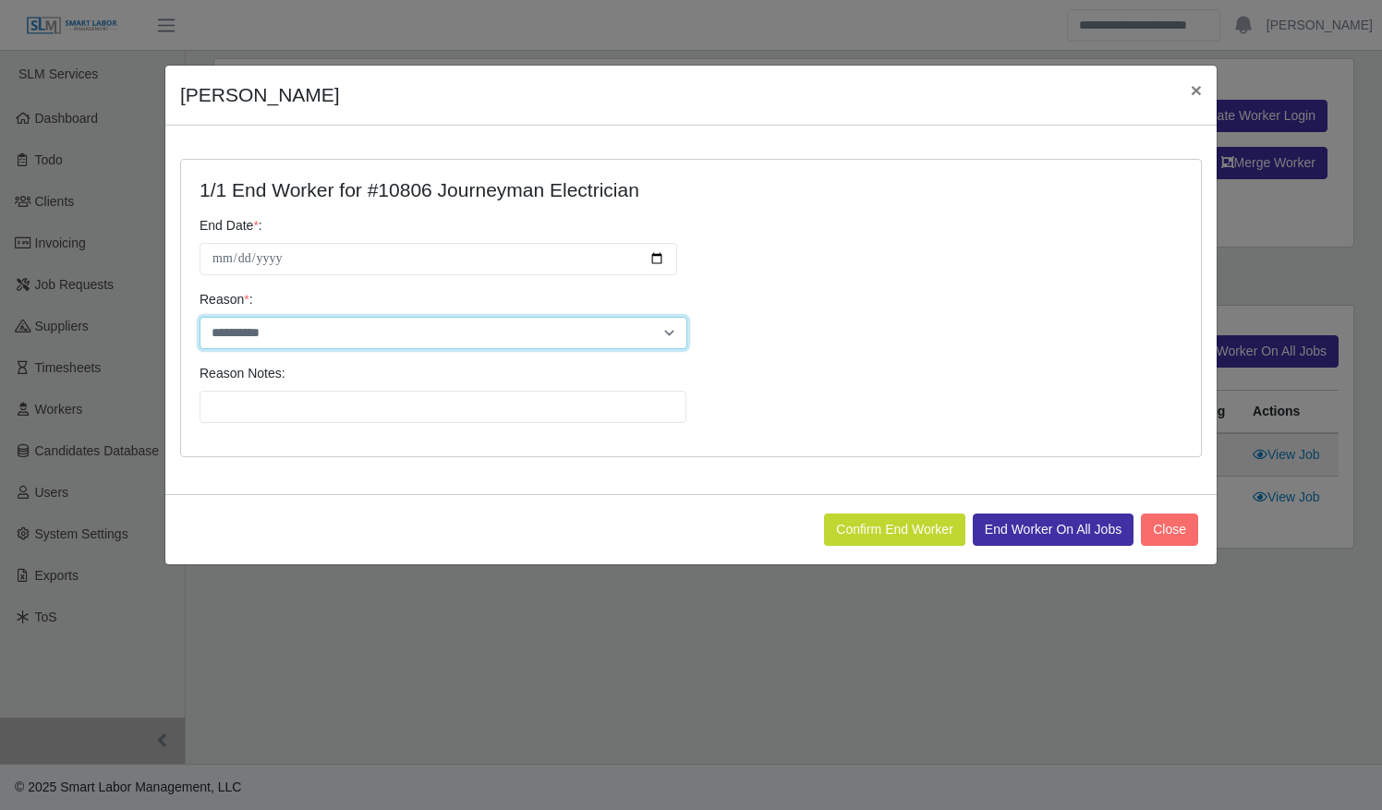
click at [539, 329] on select "**********" at bounding box center [444, 333] width 488 height 32
select select "********"
click at [200, 317] on select "**********" at bounding box center [444, 333] width 488 height 32
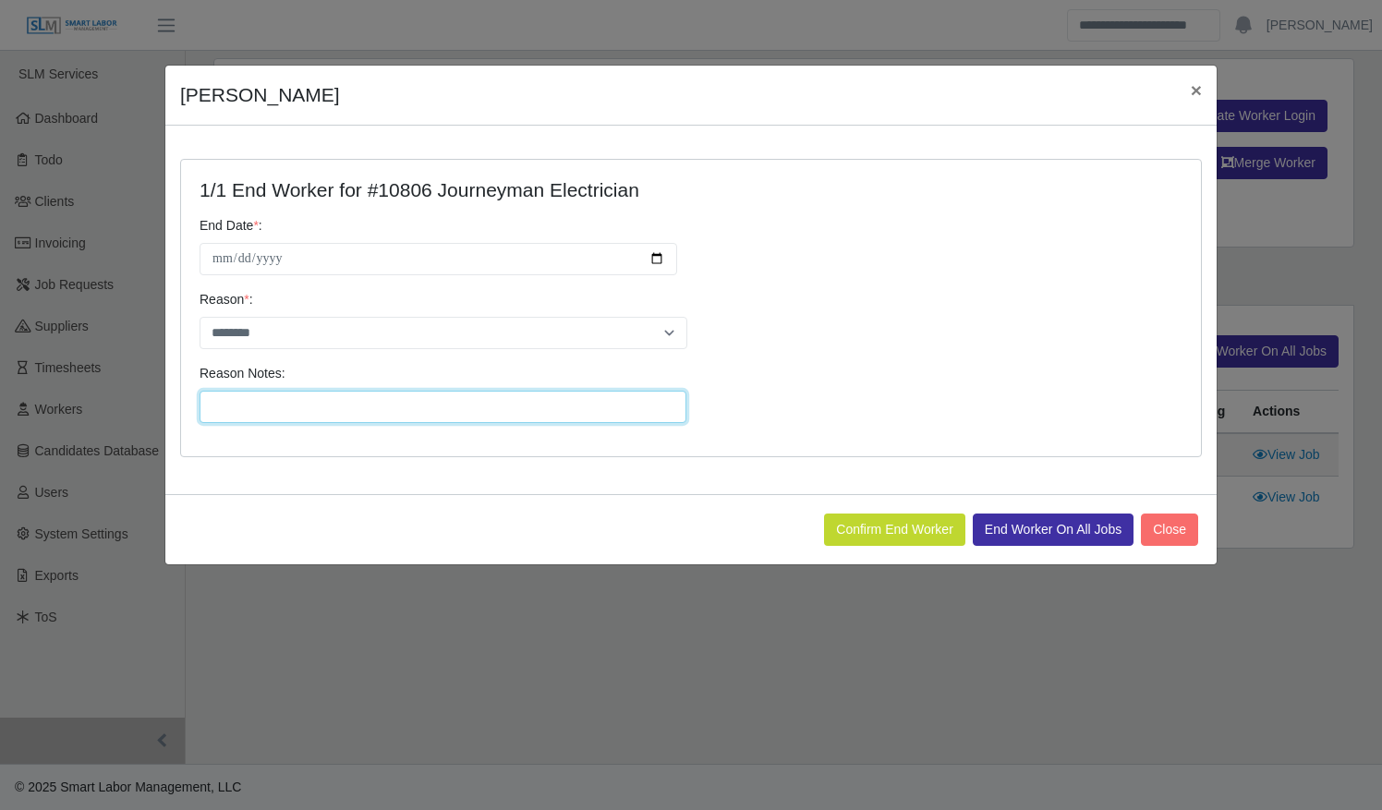
click at [389, 416] on input "Reason Notes:" at bounding box center [443, 407] width 487 height 32
type input "**********"
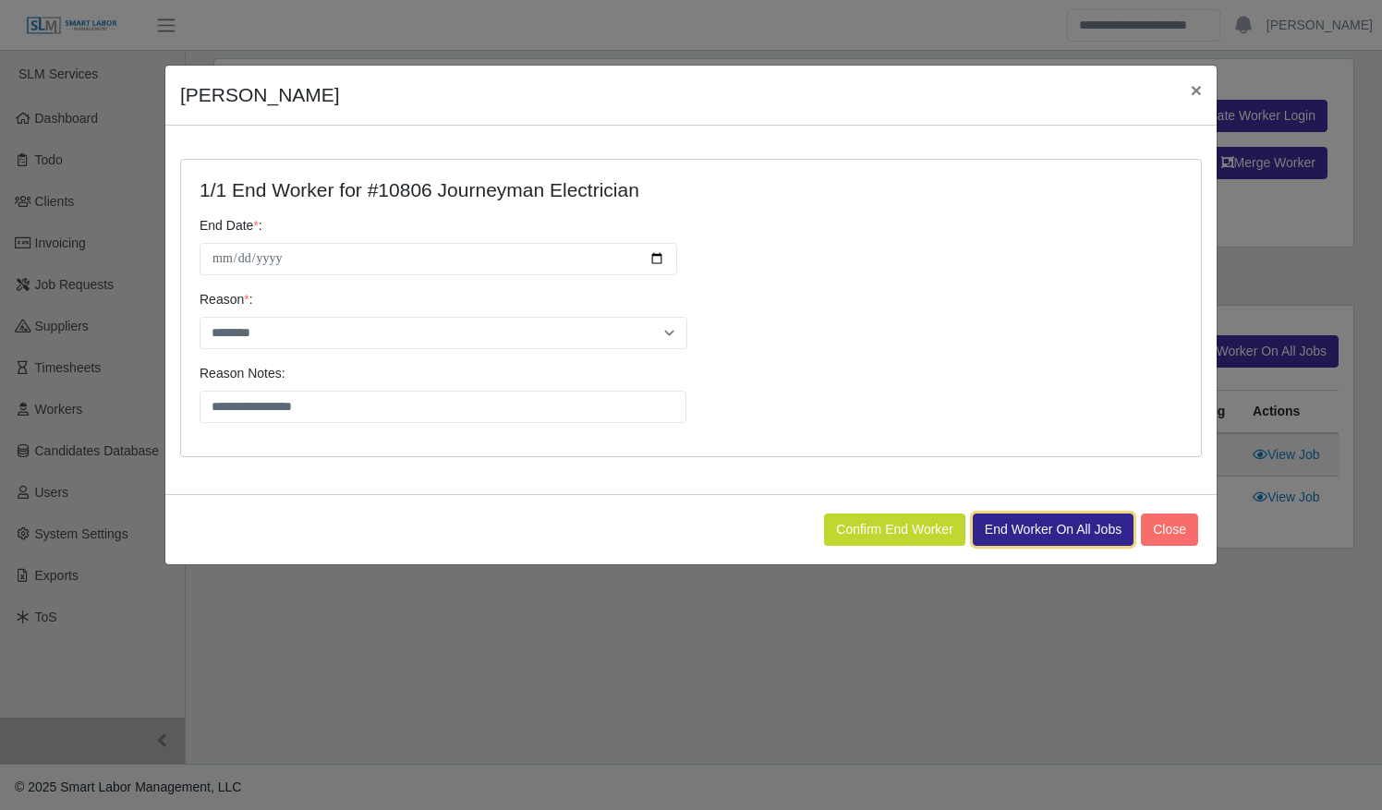
click at [1044, 534] on button "End Worker On All Jobs" at bounding box center [1053, 530] width 161 height 32
